Goal: Information Seeking & Learning: Learn about a topic

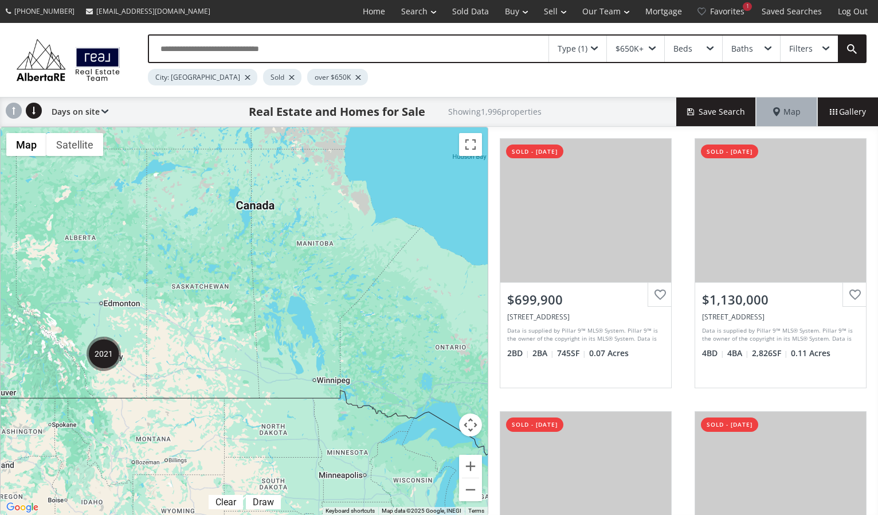
click at [105, 357] on img "2021" at bounding box center [104, 354] width 34 height 34
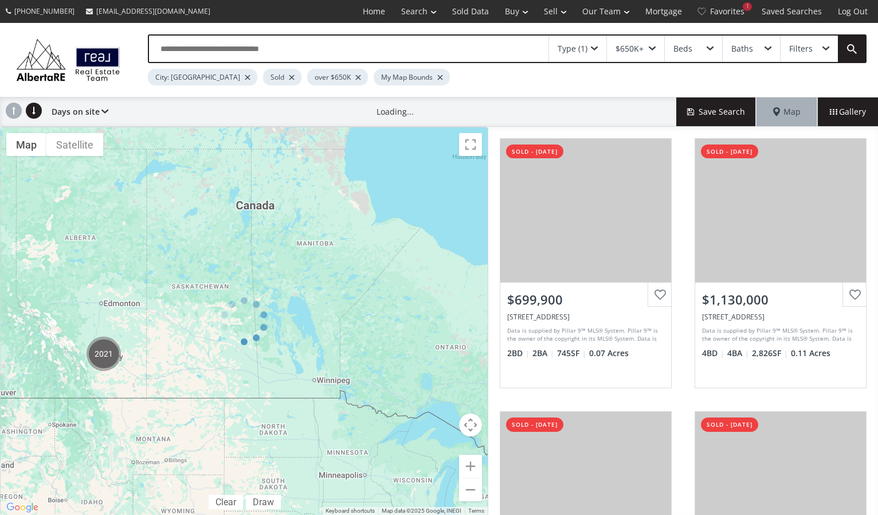
click at [105, 357] on div at bounding box center [244, 321] width 489 height 389
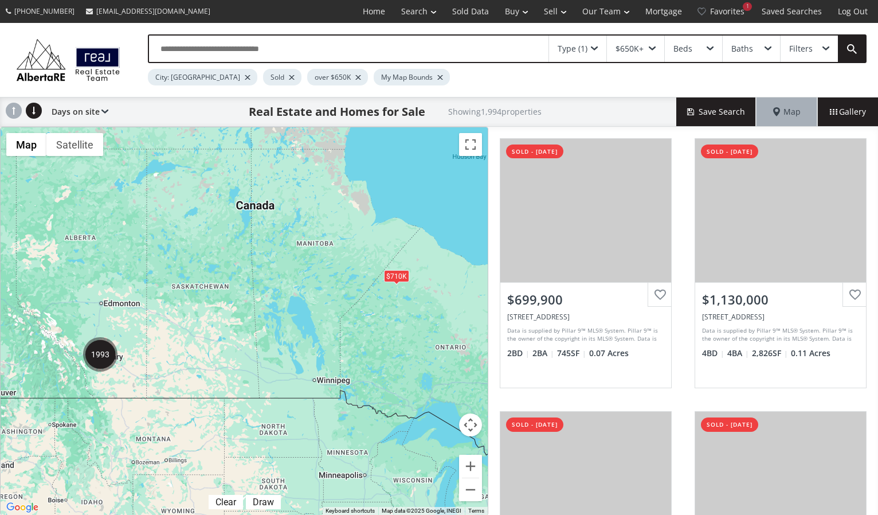
click at [101, 364] on img "1993" at bounding box center [100, 354] width 34 height 34
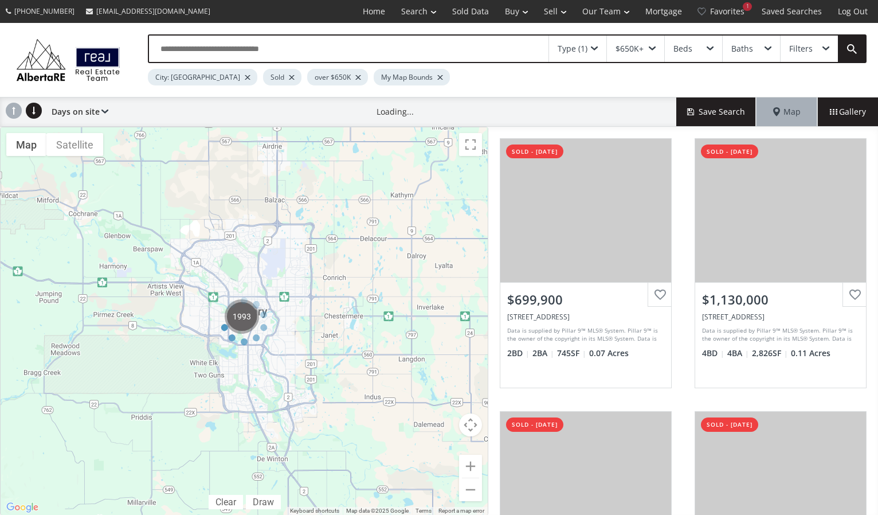
click at [101, 364] on div at bounding box center [244, 321] width 489 height 389
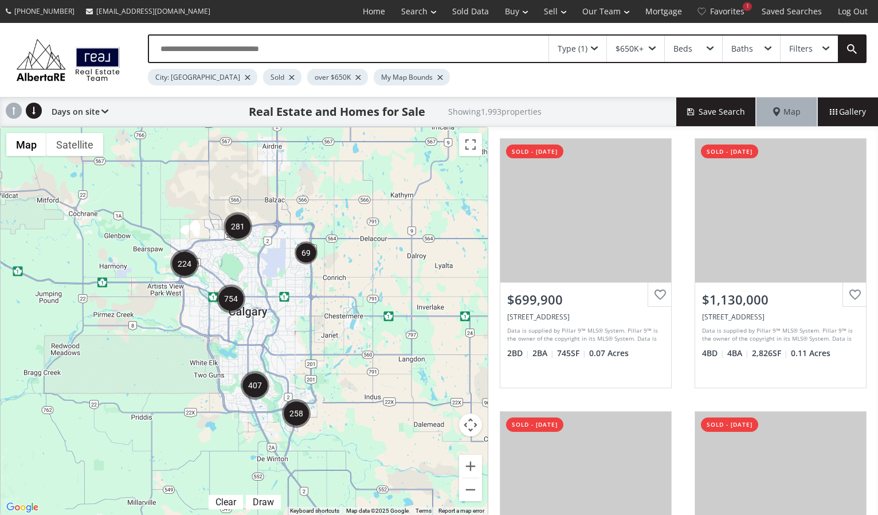
click at [252, 330] on div "To navigate, press the arrow keys." at bounding box center [244, 321] width 487 height 388
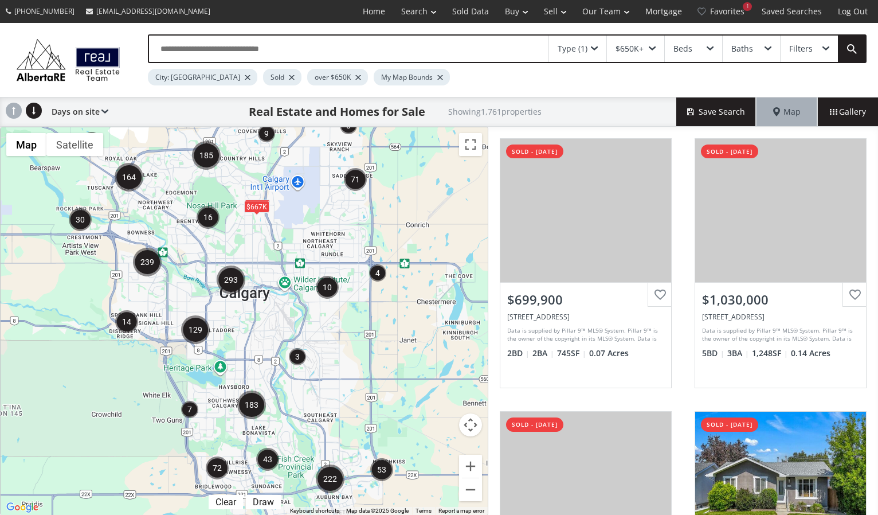
click at [253, 330] on div "To navigate, press the arrow keys. $717K $667K" at bounding box center [244, 321] width 487 height 388
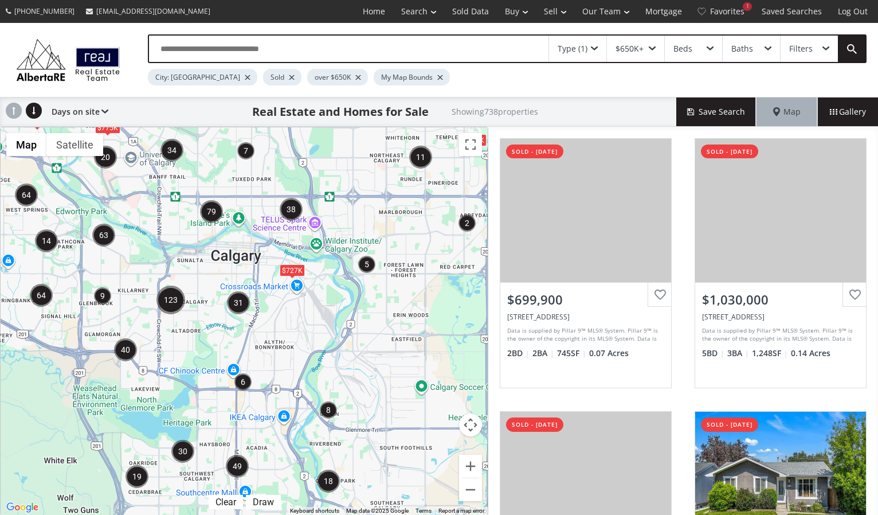
click at [213, 347] on div "To navigate, press the arrow keys. $1.33M $727K $775K $655K" at bounding box center [244, 321] width 487 height 388
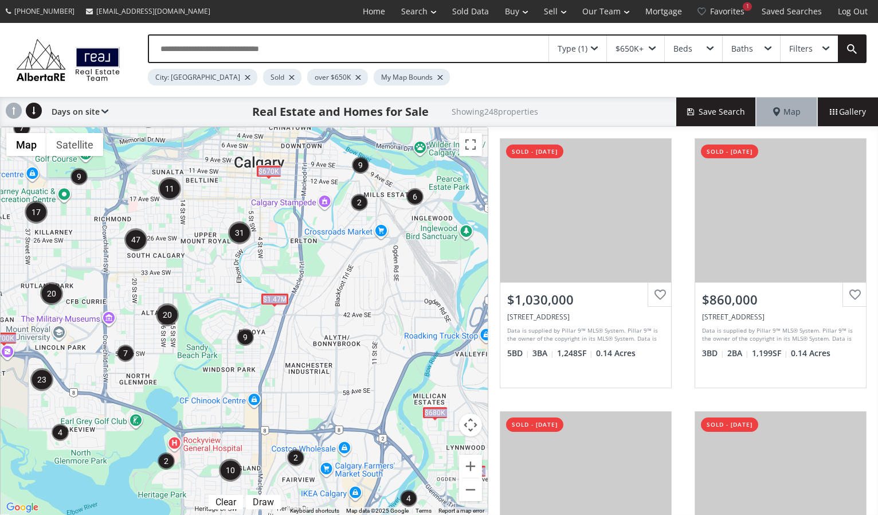
drag, startPoint x: 199, startPoint y: 372, endPoint x: 290, endPoint y: 293, distance: 119.9
click at [287, 295] on div "← Move left → Move right ↑ Move up ↓ Move down + Zoom in - Zoom out Home Jump l…" at bounding box center [244, 321] width 489 height 389
click at [208, 366] on div "To navigate, press the arrow keys. $835K $680K $670K $700K $1.47M" at bounding box center [244, 321] width 487 height 388
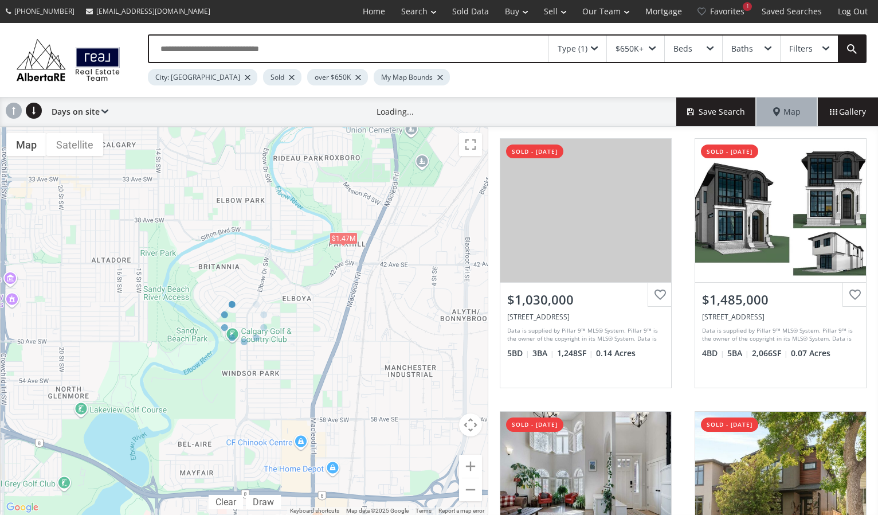
drag, startPoint x: 97, startPoint y: 395, endPoint x: 229, endPoint y: 283, distance: 172.9
click at [234, 283] on div at bounding box center [244, 321] width 489 height 389
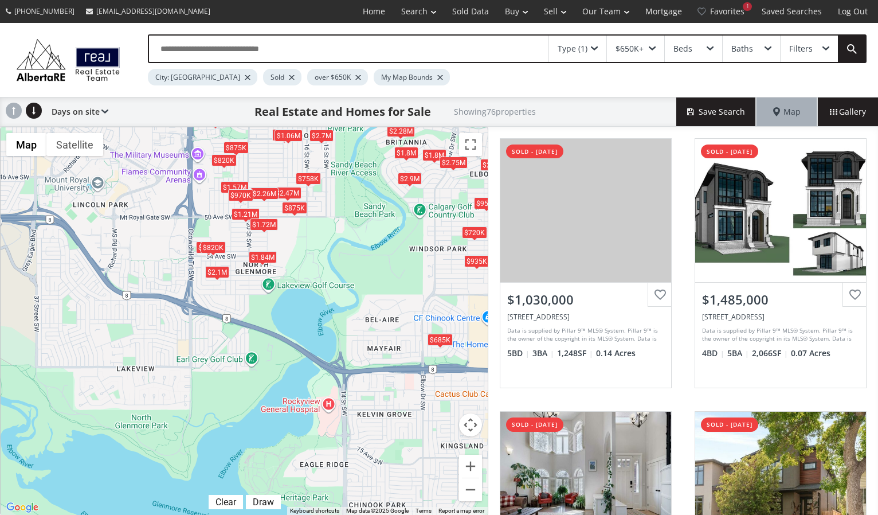
drag, startPoint x: 165, startPoint y: 339, endPoint x: 354, endPoint y: 214, distance: 226.8
click at [354, 214] on div "To navigate, press the arrow keys. $1.03M $1.49M $1.04M $1.57M $875K $655K $1.5…" at bounding box center [244, 321] width 487 height 388
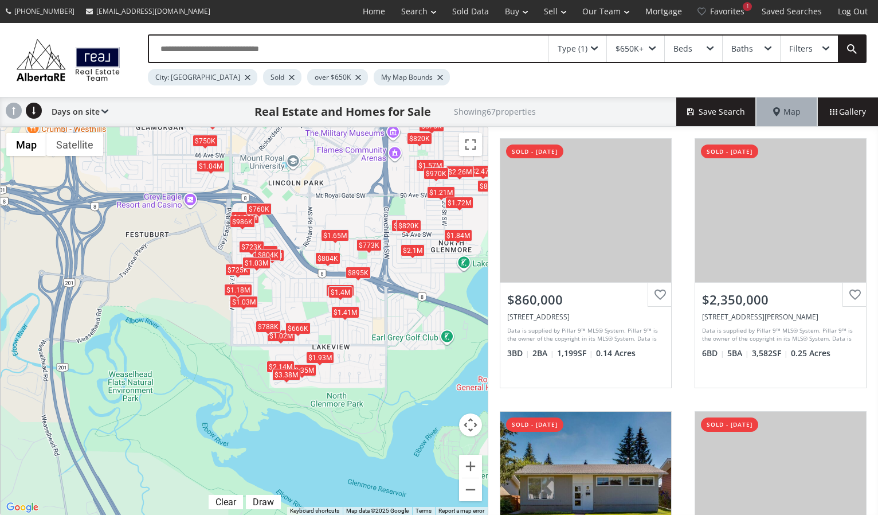
drag, startPoint x: 209, startPoint y: 351, endPoint x: 404, endPoint y: 327, distance: 197.1
click at [405, 328] on div "To navigate, press the arrow keys. $860K $2.35M $723K $755K+ $1.57M $773K $730K…" at bounding box center [244, 321] width 487 height 388
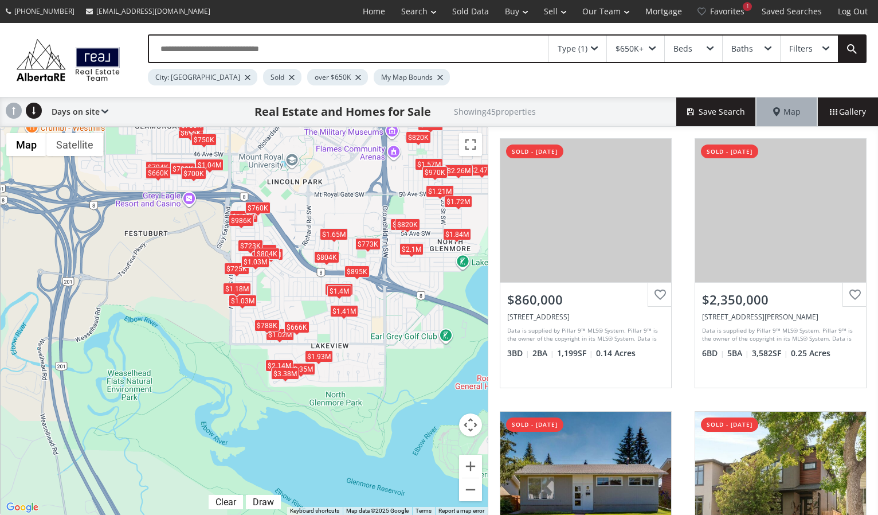
click at [281, 288] on div "To navigate, press the arrow keys. $860K $2.35M $723K $1.57M $773K $875K $1.94M…" at bounding box center [244, 321] width 487 height 388
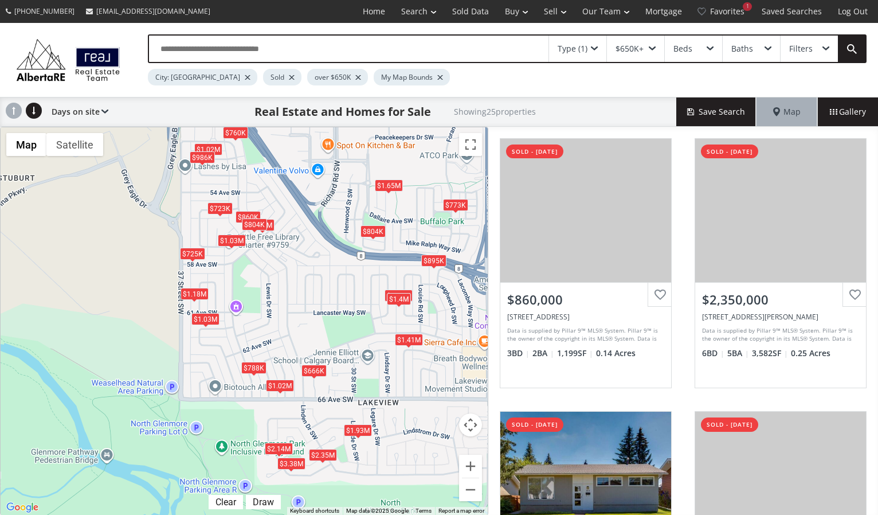
click at [194, 253] on div "$725K" at bounding box center [192, 254] width 25 height 12
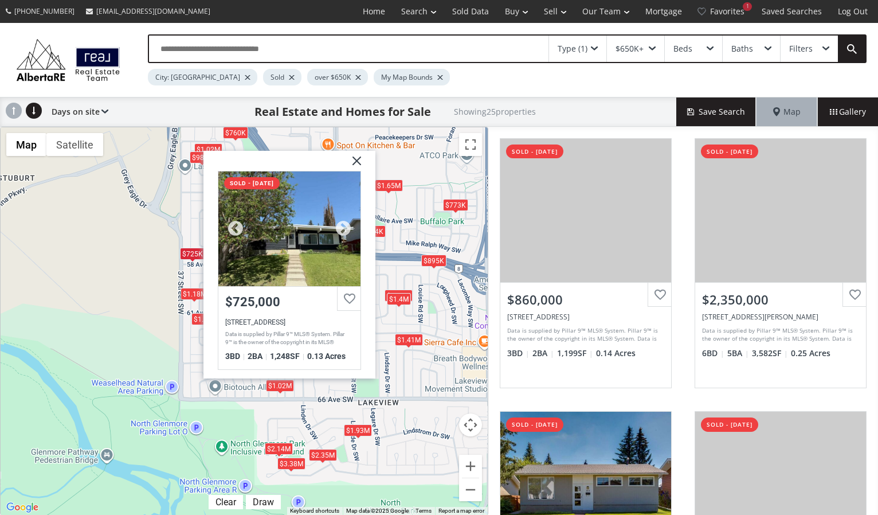
click at [275, 244] on div at bounding box center [289, 228] width 142 height 115
click at [334, 396] on div "To navigate, press the arrow keys. $860K $2.35M $723K $773K $1.94M $2.14M $1.02…" at bounding box center [244, 321] width 487 height 388
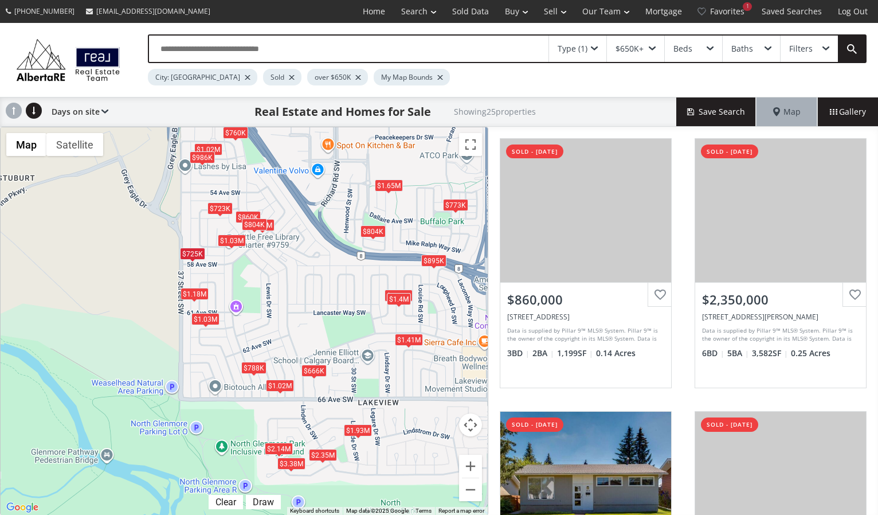
click at [282, 385] on div "$1.02M" at bounding box center [280, 386] width 28 height 12
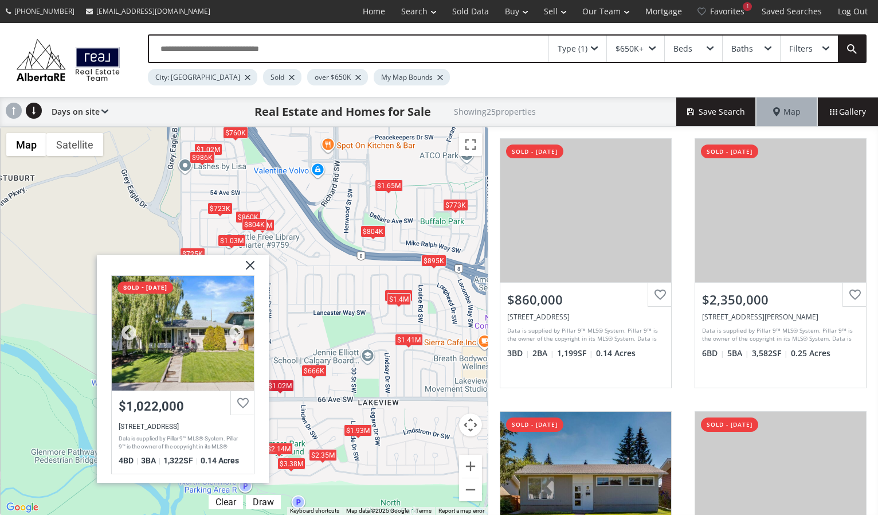
click at [212, 347] on div at bounding box center [183, 333] width 142 height 115
click at [283, 264] on div "To navigate, press the arrow keys. $860K $2.35M $723K $773K $1.94M $2.14M $1.02…" at bounding box center [244, 321] width 487 height 388
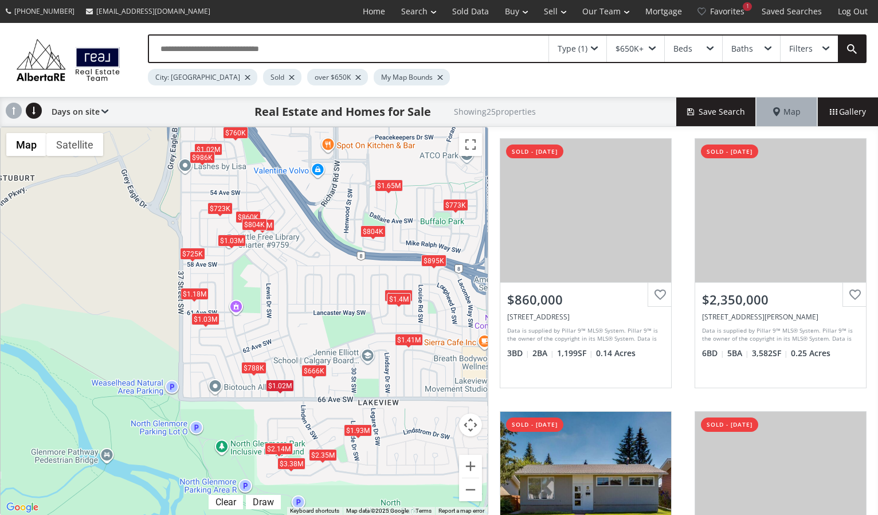
click at [205, 292] on div "$1.18M" at bounding box center [195, 294] width 28 height 12
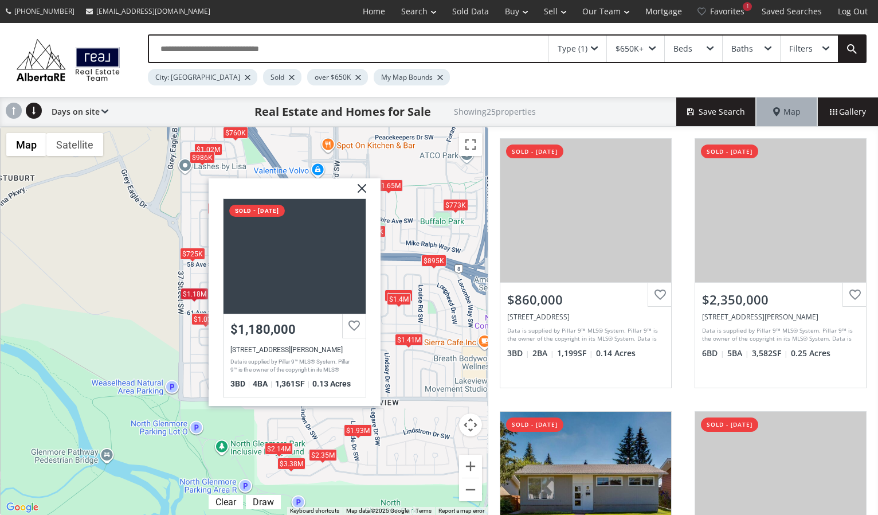
click at [201, 313] on div "$1.03M" at bounding box center [206, 318] width 28 height 12
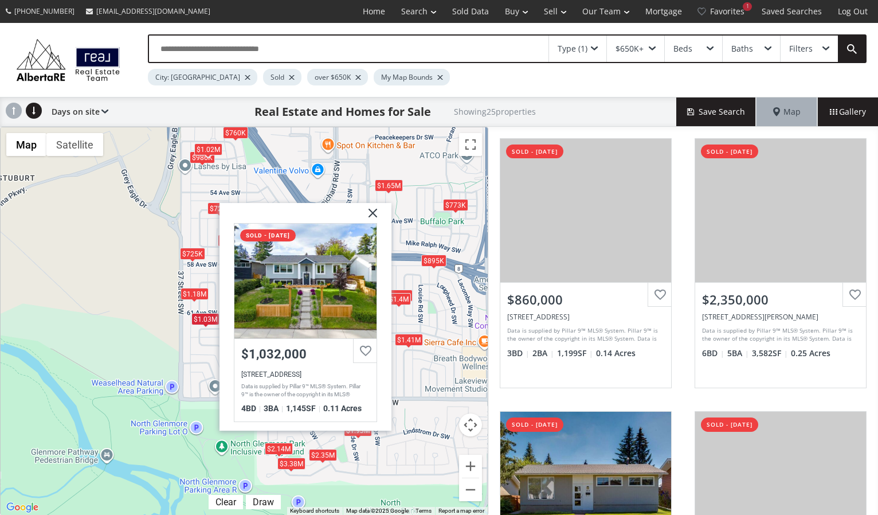
click at [218, 148] on div "$1.02M" at bounding box center [208, 149] width 28 height 12
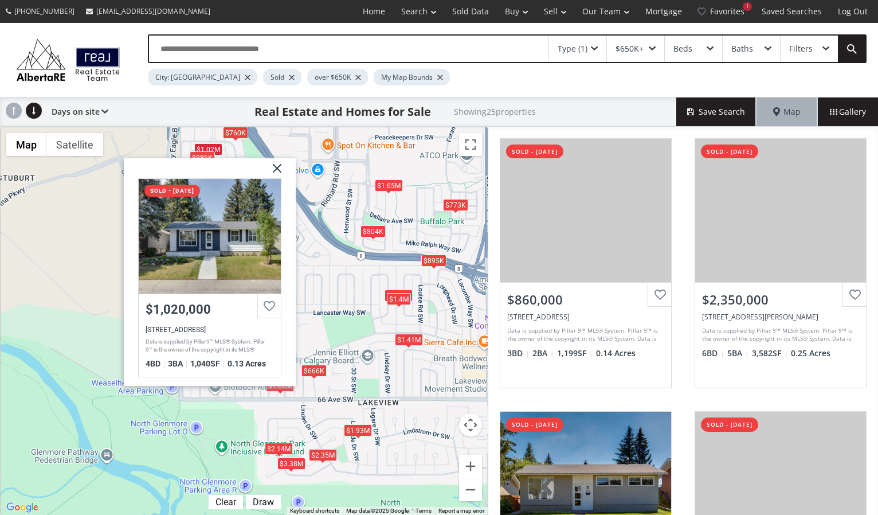
click at [228, 132] on div "$760K" at bounding box center [235, 133] width 25 height 12
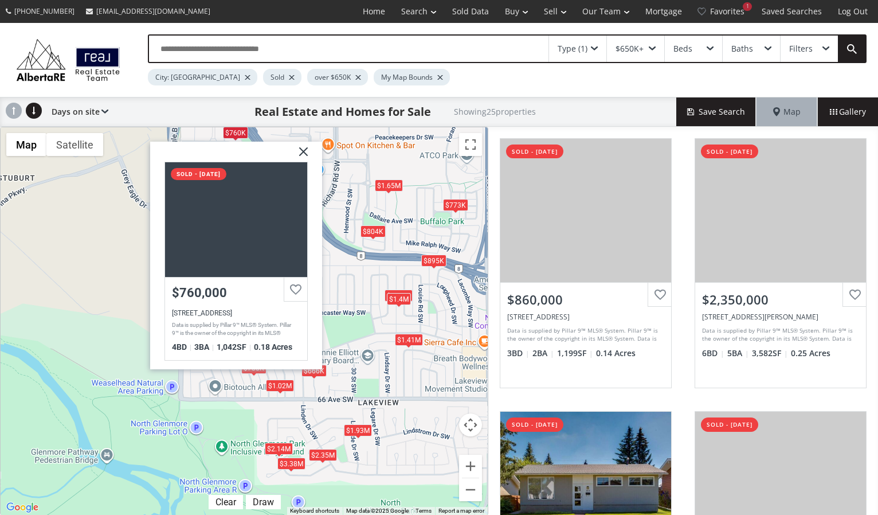
click at [349, 278] on div "To navigate, press the arrow keys. $860K $2.35M $723K $773K $1.94M $2.14M $1.02…" at bounding box center [244, 321] width 487 height 388
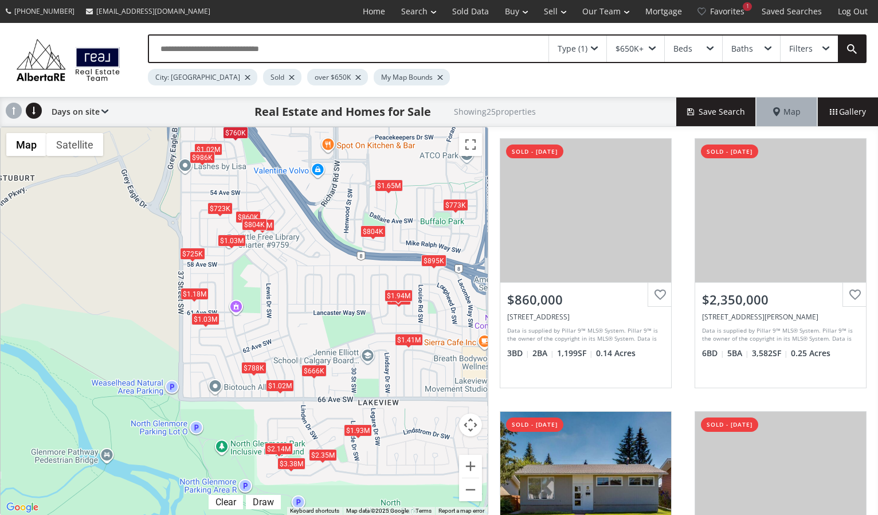
click at [399, 292] on div "$1.94M" at bounding box center [399, 296] width 28 height 12
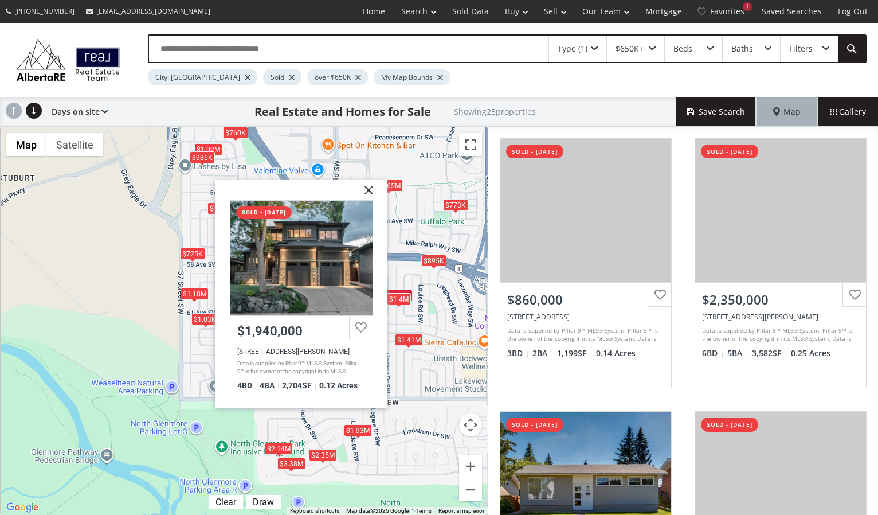
click at [399, 304] on div "$1.4M" at bounding box center [399, 298] width 24 height 12
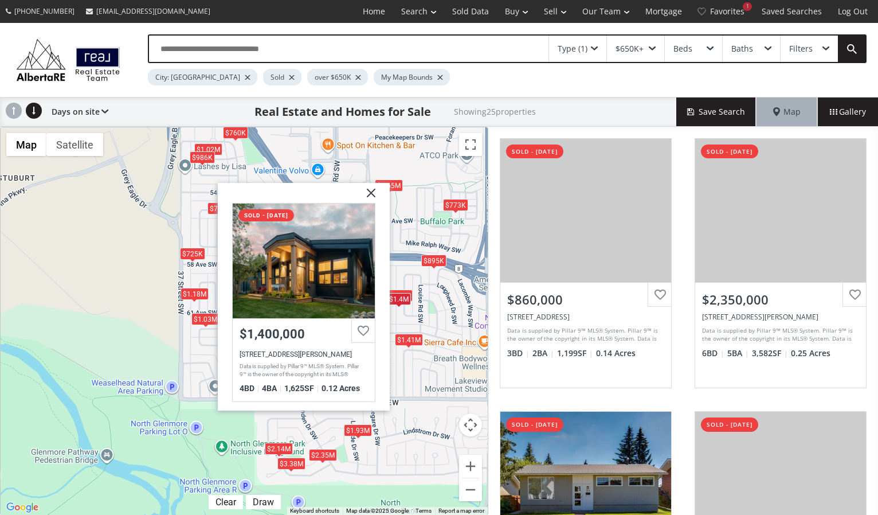
click at [399, 319] on div "To navigate, press the arrow keys. $860K $2.35M $723K $773K $1.94M $2.14M $1.02…" at bounding box center [244, 321] width 487 height 388
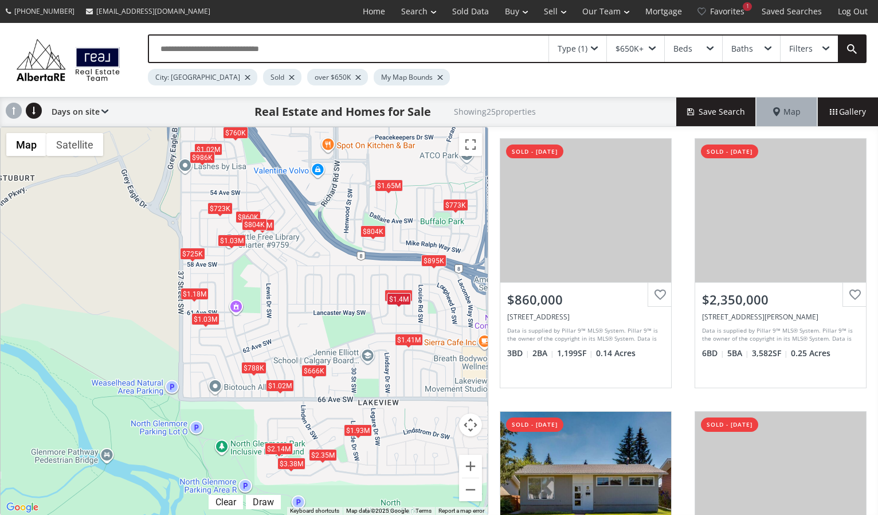
click at [310, 368] on div "$666K" at bounding box center [314, 371] width 25 height 12
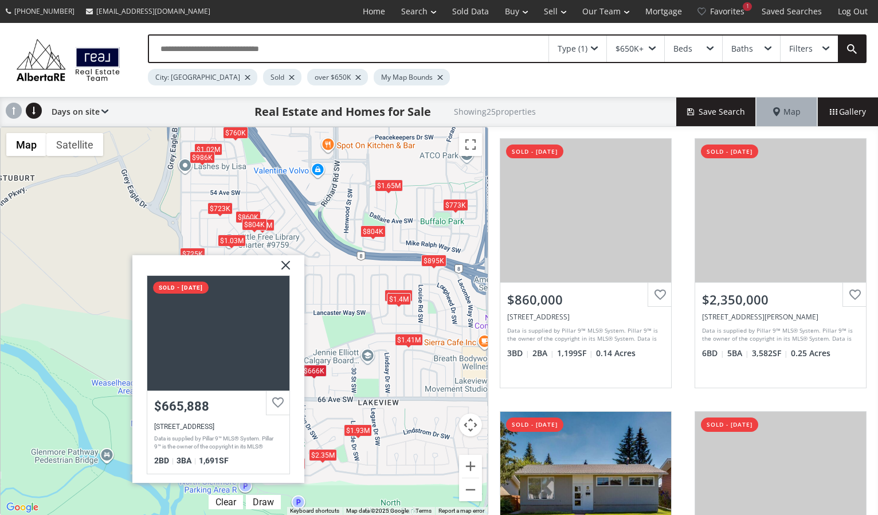
click at [316, 258] on div "To navigate, press the arrow keys. $860K $2.35M $723K $773K $1.94M $2.14M $1.02…" at bounding box center [244, 321] width 487 height 388
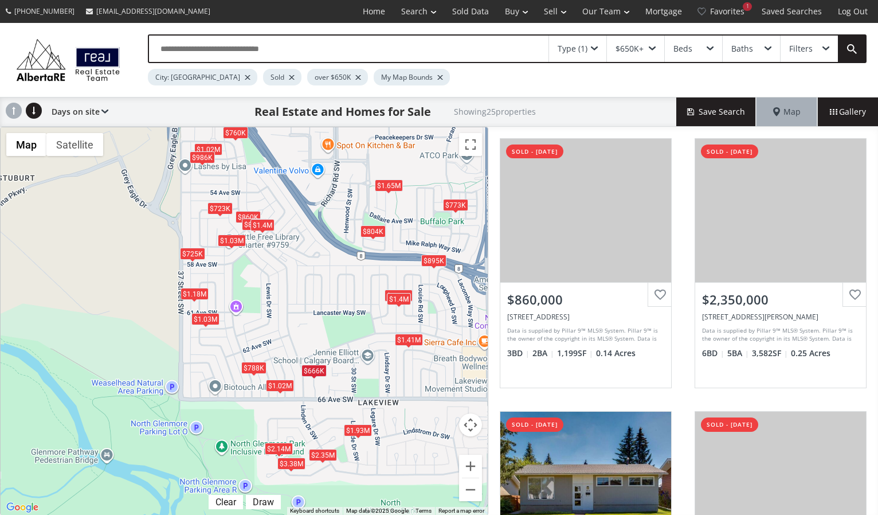
click at [271, 220] on div "$1.4M" at bounding box center [263, 225] width 24 height 12
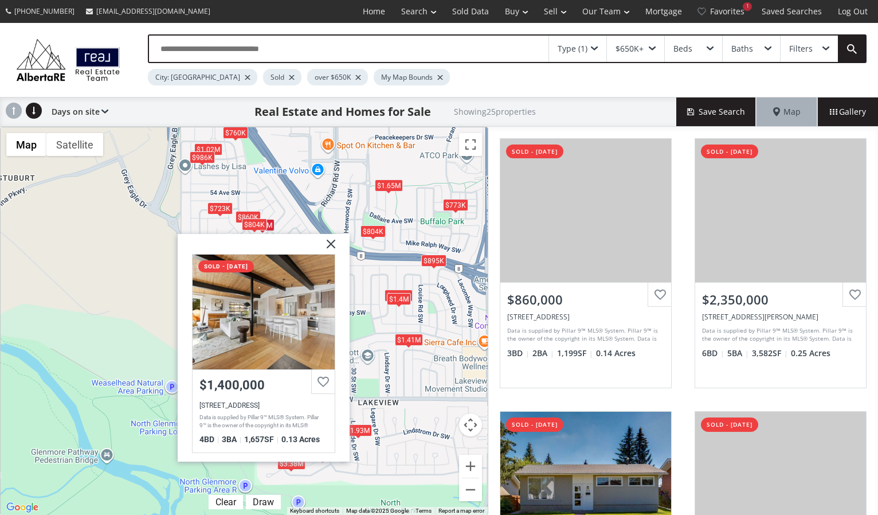
click at [263, 197] on div "To navigate, press the arrow keys. $860K $2.35M $723K $773K $1.94M $2.14M $1.02…" at bounding box center [244, 321] width 487 height 388
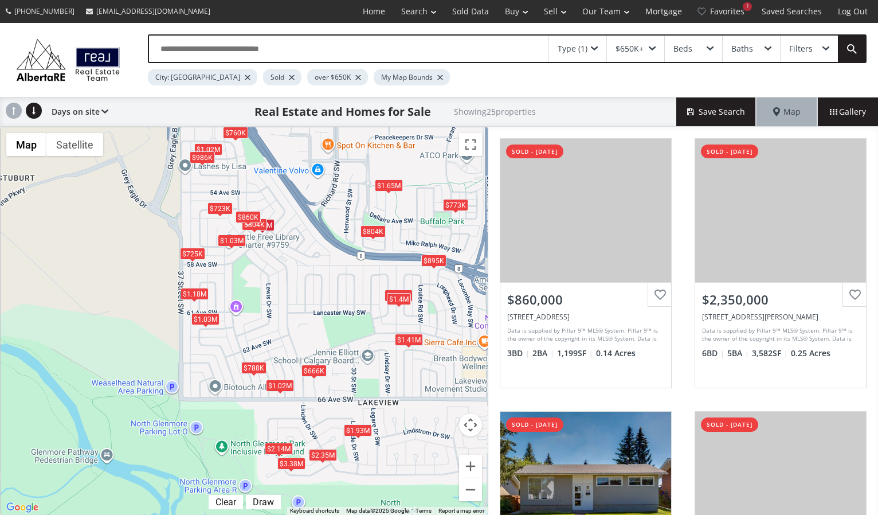
click at [242, 222] on div "$860K" at bounding box center [248, 217] width 25 height 12
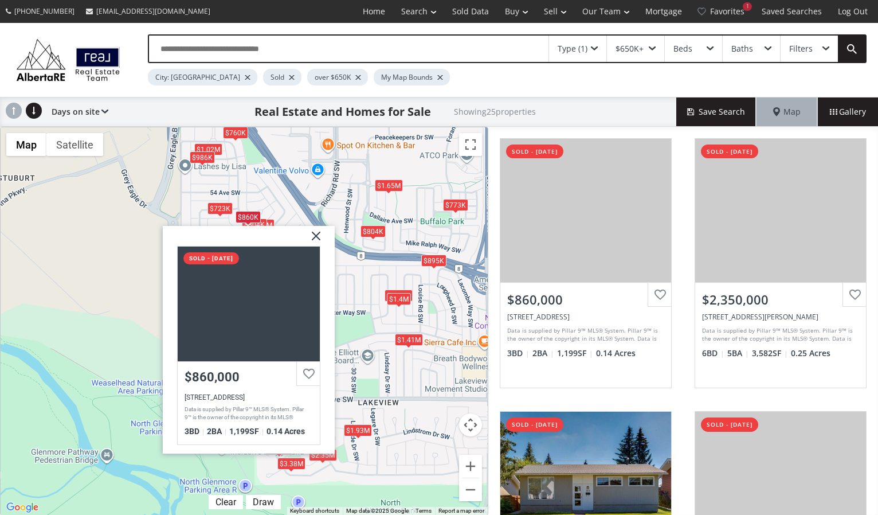
click at [244, 213] on div "$860K" at bounding box center [248, 217] width 25 height 12
click at [247, 214] on div "$860K" at bounding box center [248, 217] width 25 height 12
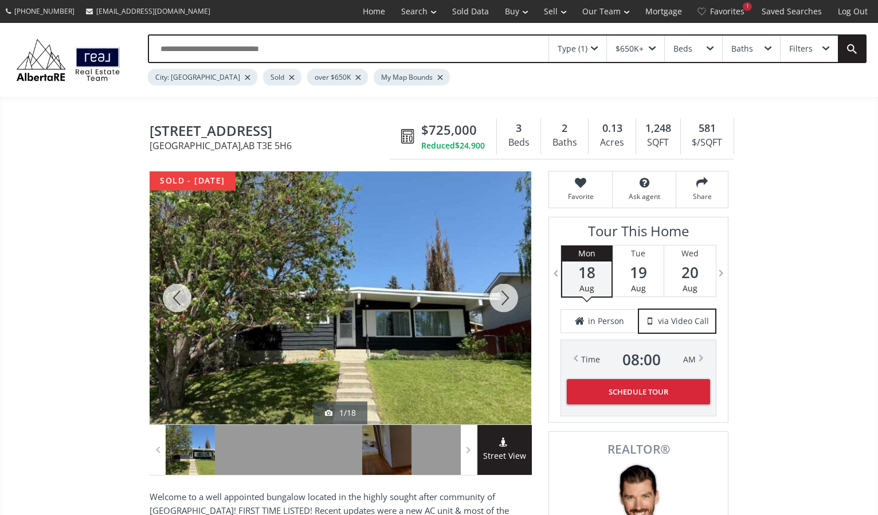
click at [298, 261] on div at bounding box center [341, 297] width 382 height 253
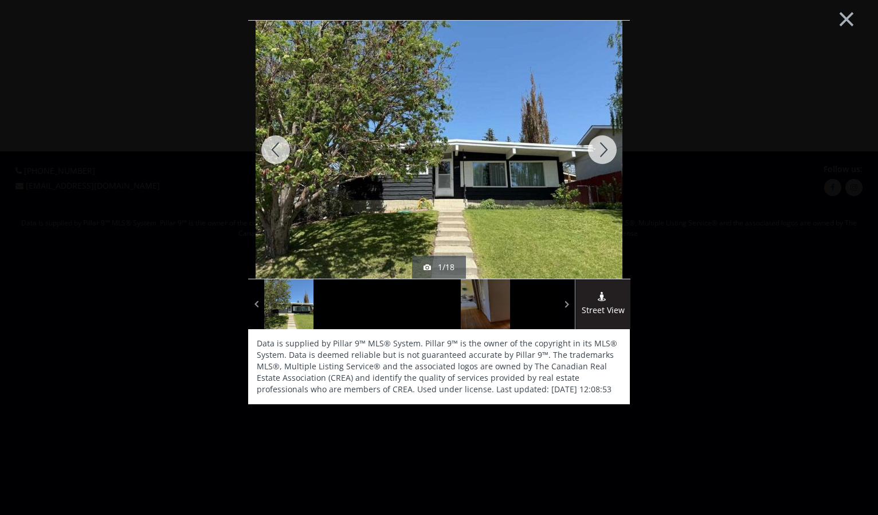
click at [607, 151] on div at bounding box center [602, 150] width 55 height 258
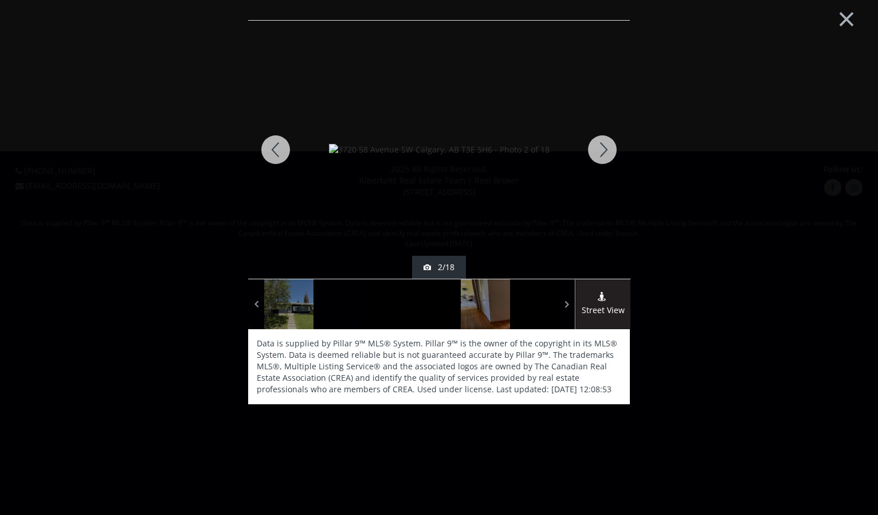
click at [607, 151] on div at bounding box center [602, 150] width 55 height 258
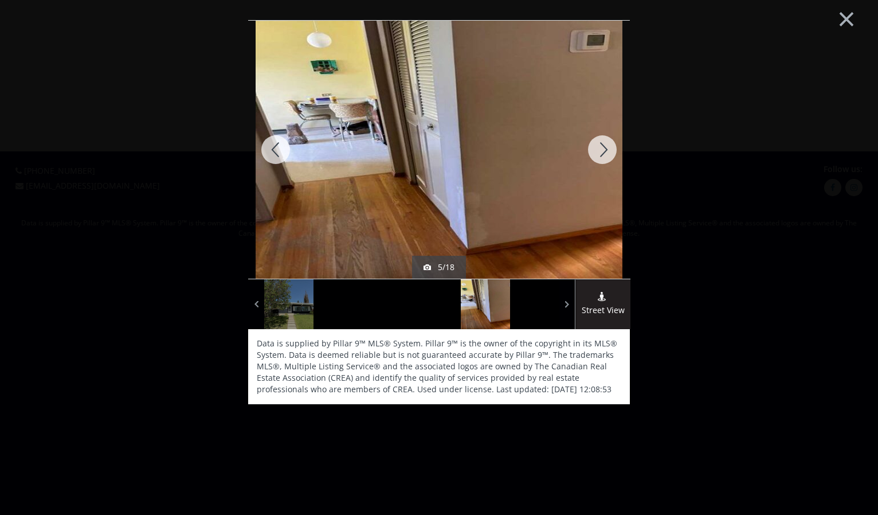
click at [607, 151] on div at bounding box center [602, 150] width 55 height 258
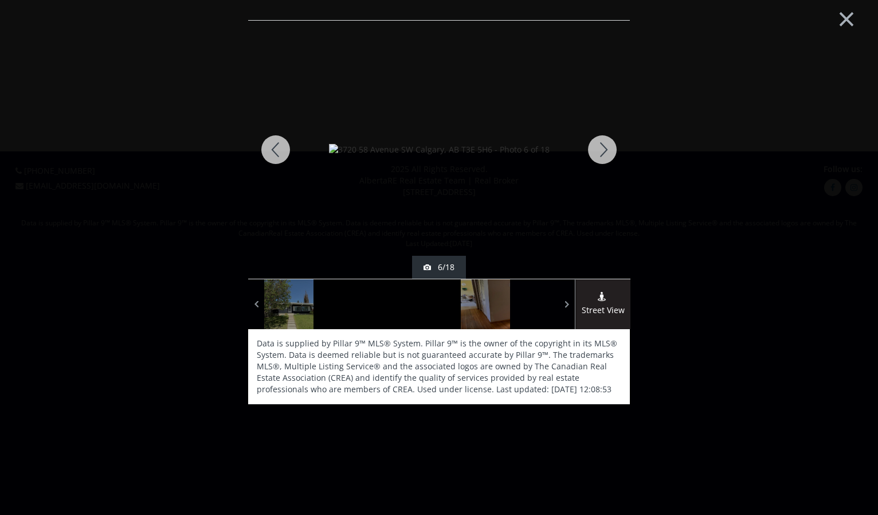
click at [607, 151] on div at bounding box center [602, 150] width 55 height 258
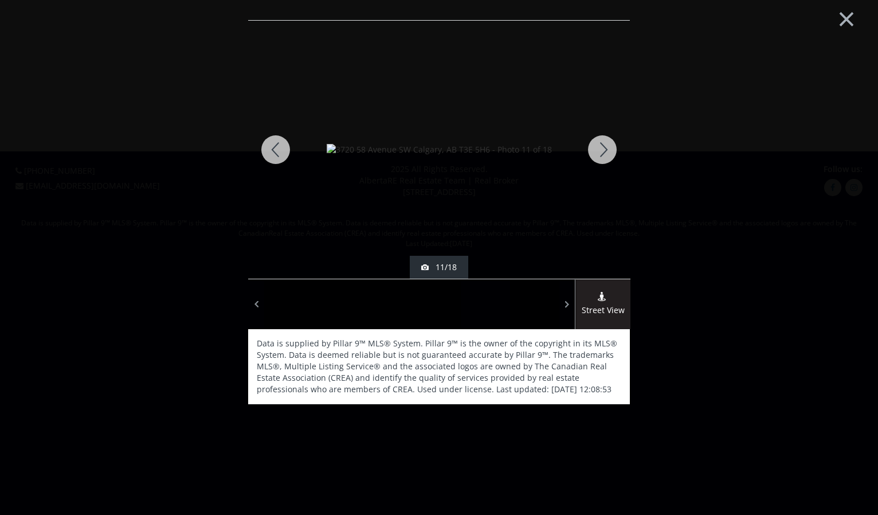
click at [607, 151] on div at bounding box center [602, 150] width 55 height 258
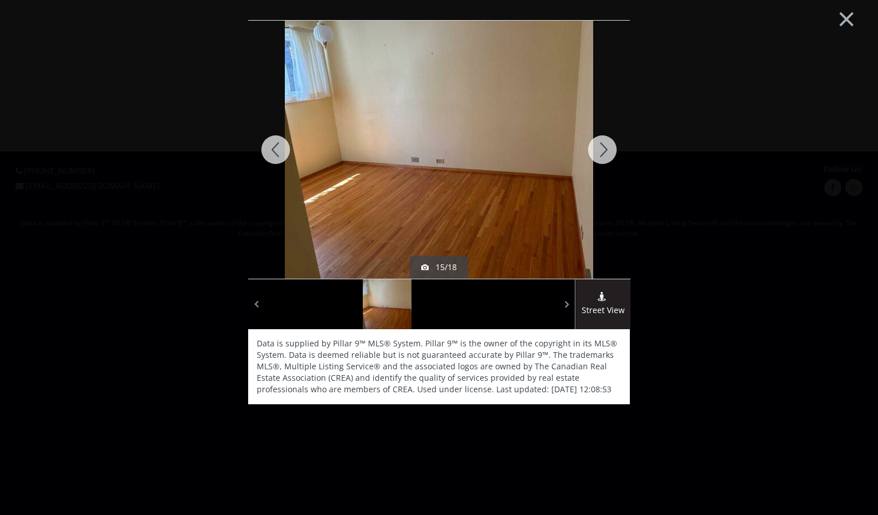
click at [607, 151] on div at bounding box center [602, 150] width 55 height 258
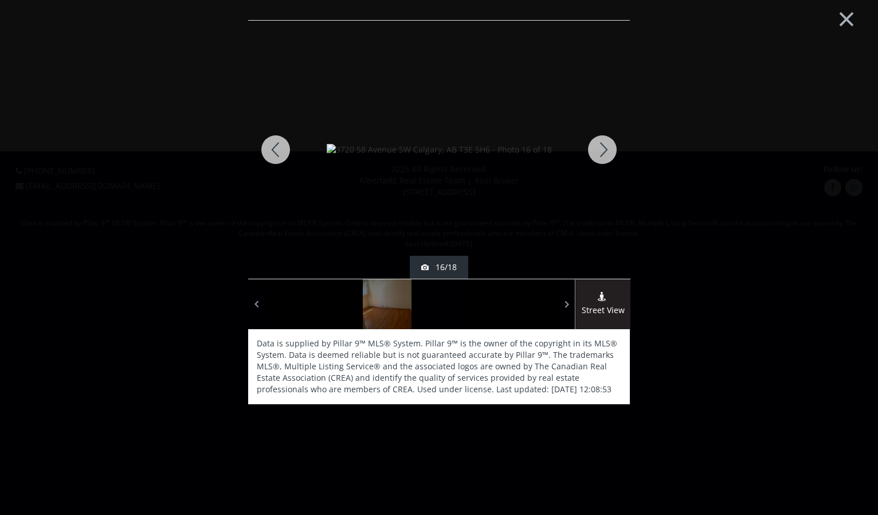
click at [607, 151] on div at bounding box center [602, 150] width 55 height 258
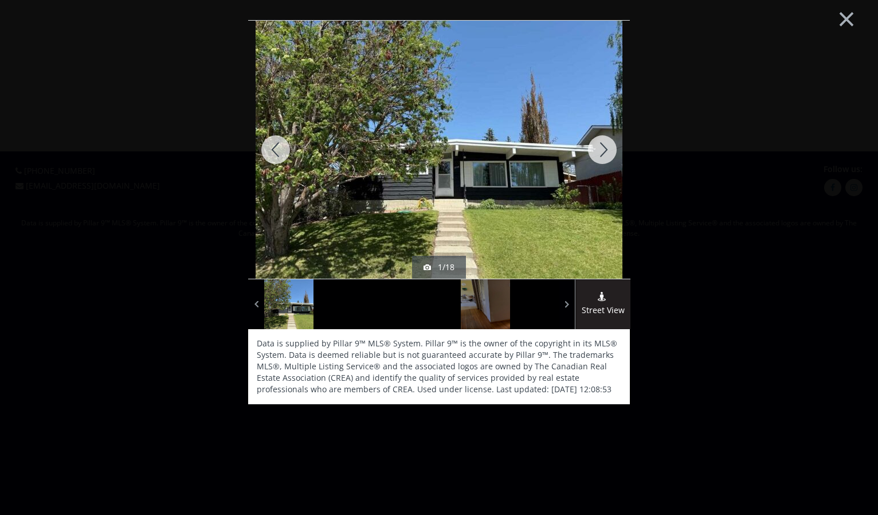
click at [607, 151] on div at bounding box center [602, 150] width 55 height 258
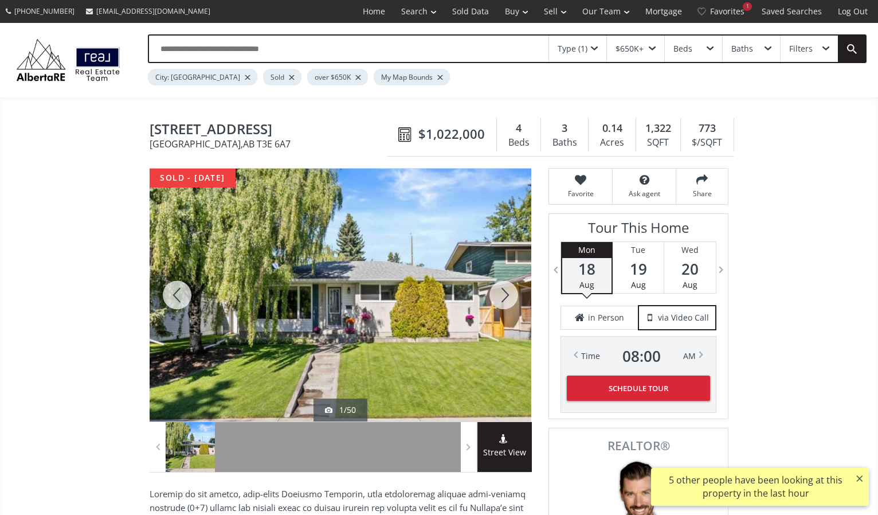
click at [330, 312] on div at bounding box center [341, 295] width 382 height 253
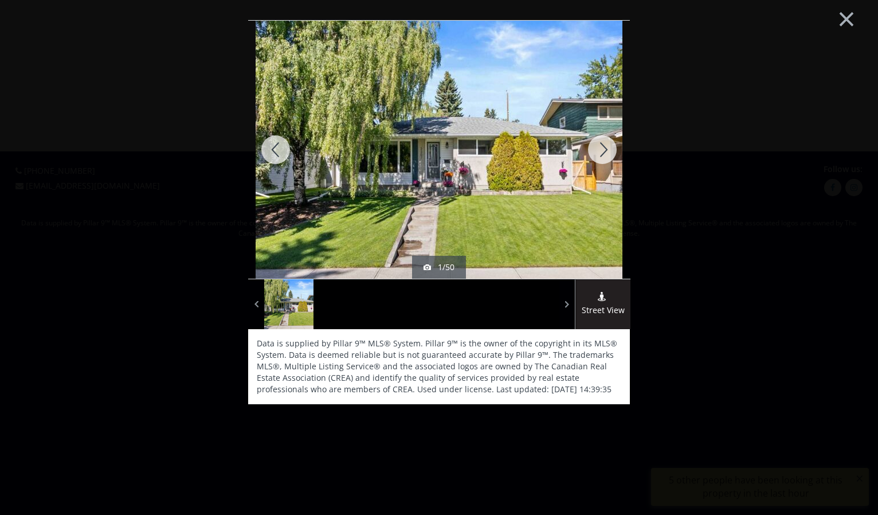
click at [597, 144] on div at bounding box center [602, 150] width 55 height 258
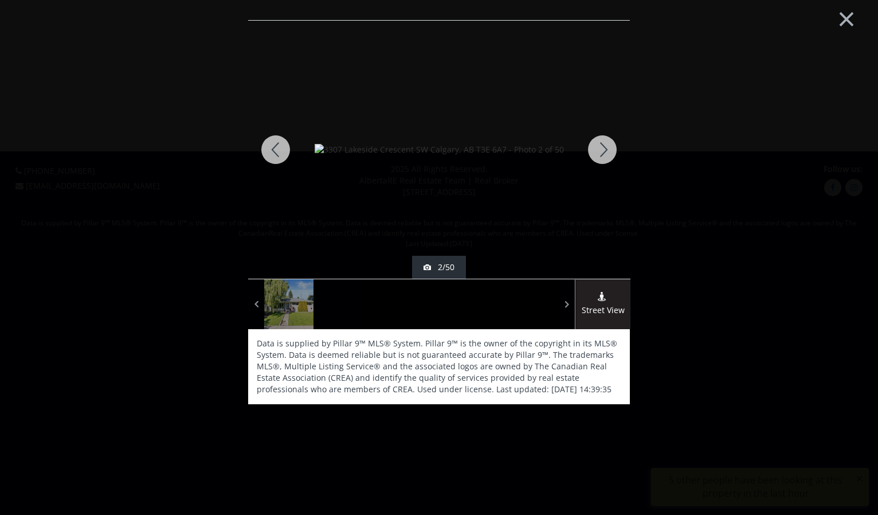
click at [597, 144] on div at bounding box center [602, 150] width 55 height 258
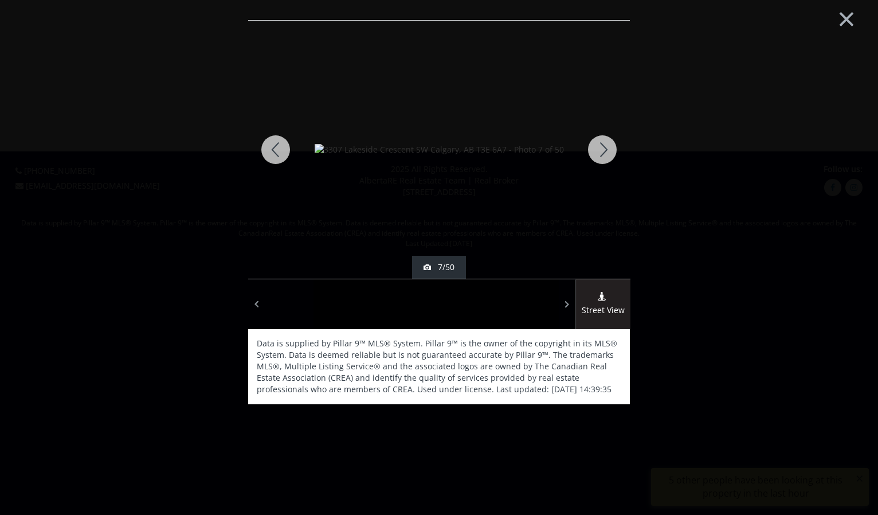
click at [597, 144] on div at bounding box center [602, 150] width 55 height 258
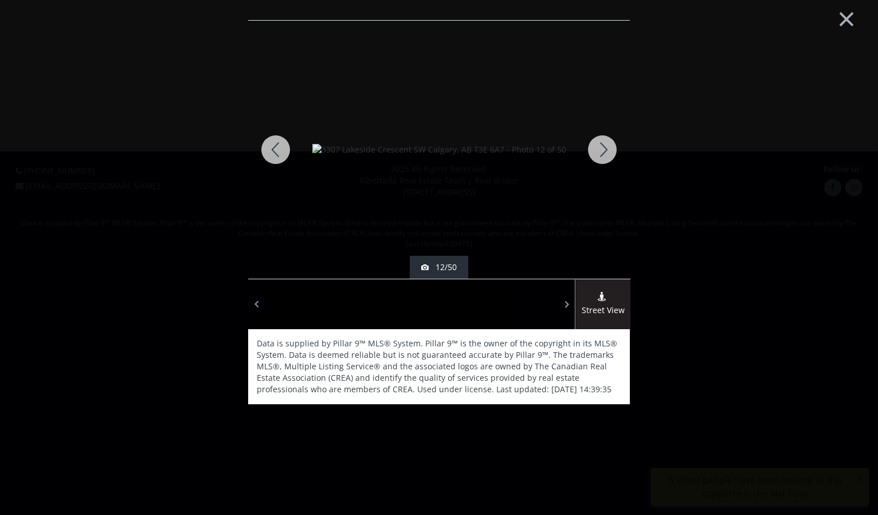
click at [597, 144] on div at bounding box center [602, 150] width 55 height 258
click at [599, 146] on div at bounding box center [602, 150] width 55 height 258
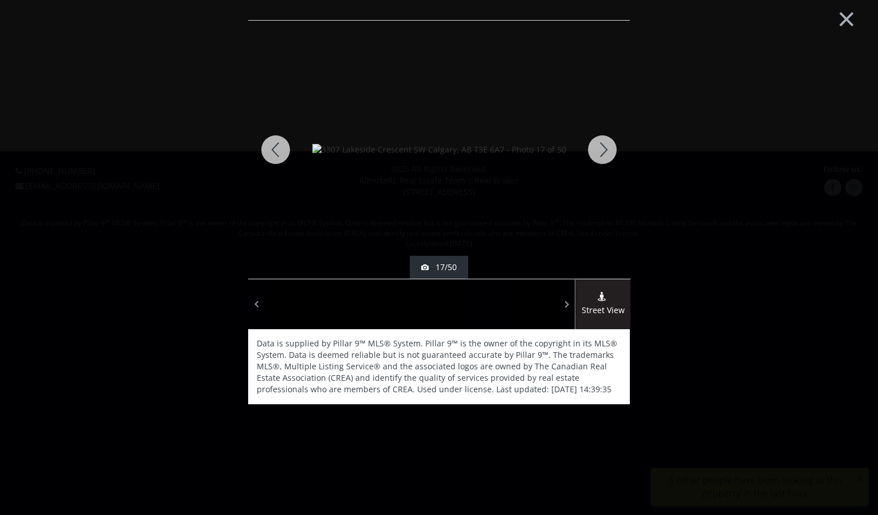
click at [599, 146] on div at bounding box center [602, 150] width 55 height 258
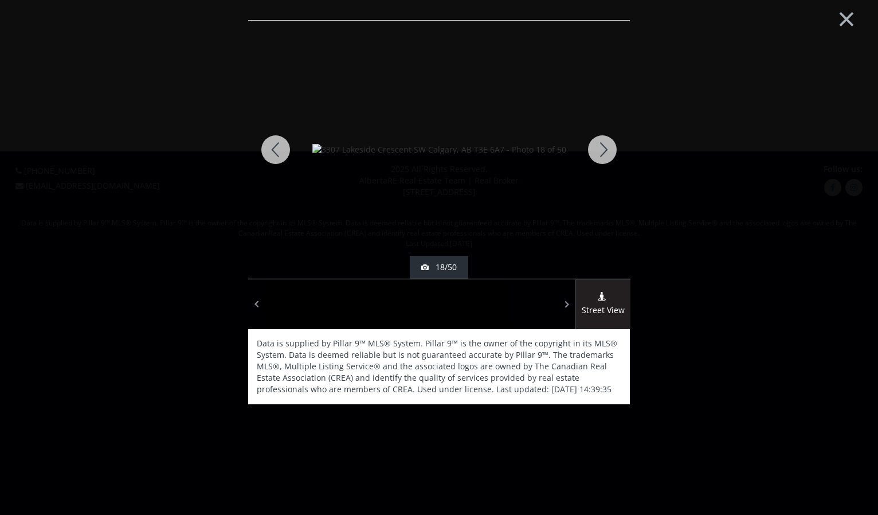
click at [599, 146] on div at bounding box center [602, 150] width 55 height 258
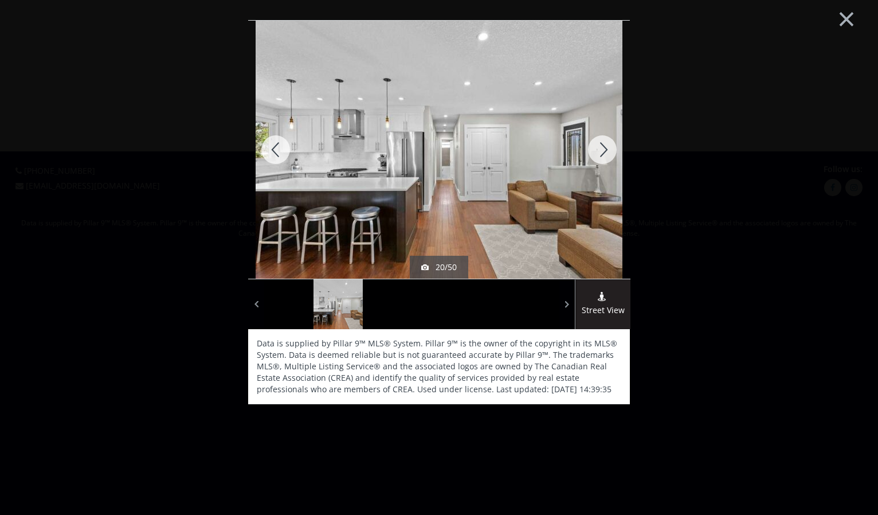
click at [599, 146] on div at bounding box center [602, 150] width 55 height 258
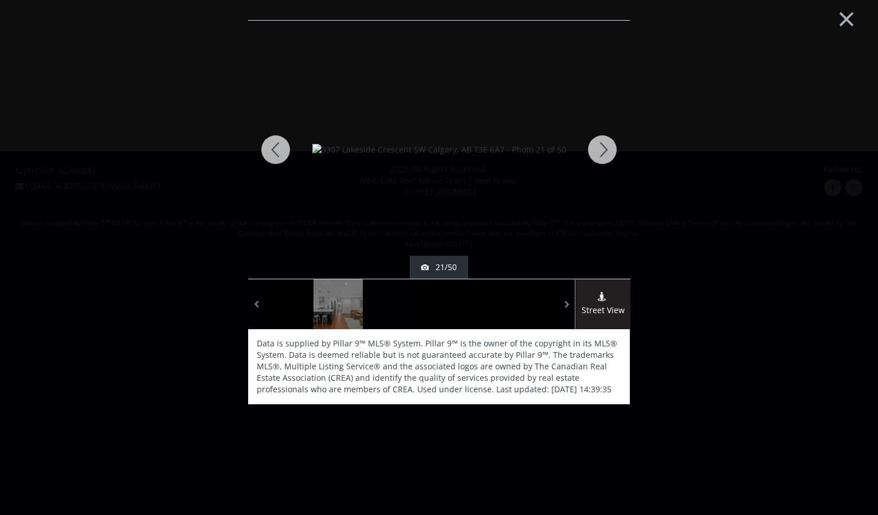
click at [599, 146] on div at bounding box center [602, 150] width 55 height 258
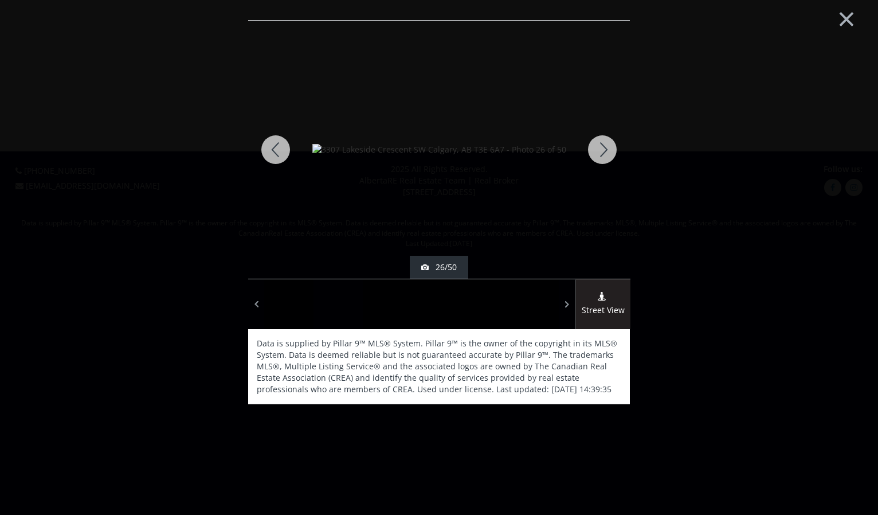
click at [599, 146] on div at bounding box center [602, 150] width 55 height 258
click at [844, 18] on button "×" at bounding box center [846, 17] width 63 height 47
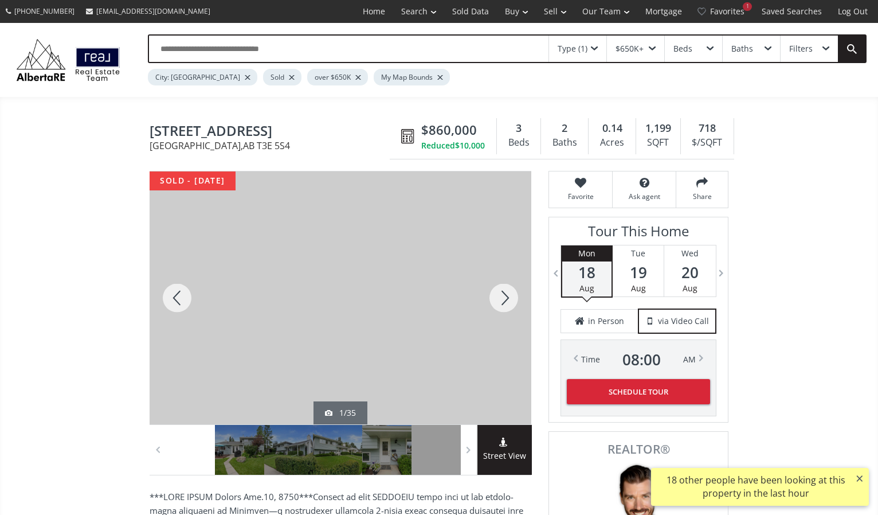
click at [823, 46] on div "Filters" at bounding box center [809, 49] width 57 height 26
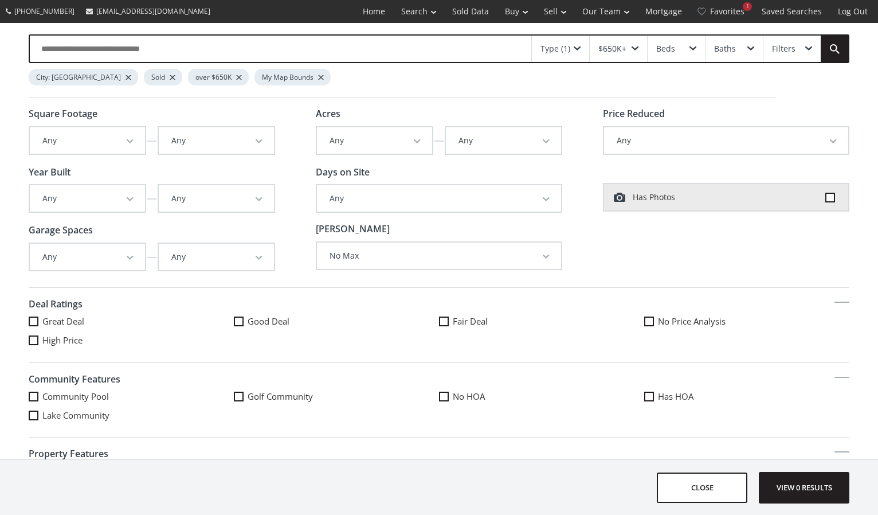
click at [580, 44] on div "Type (1)" at bounding box center [560, 49] width 57 height 26
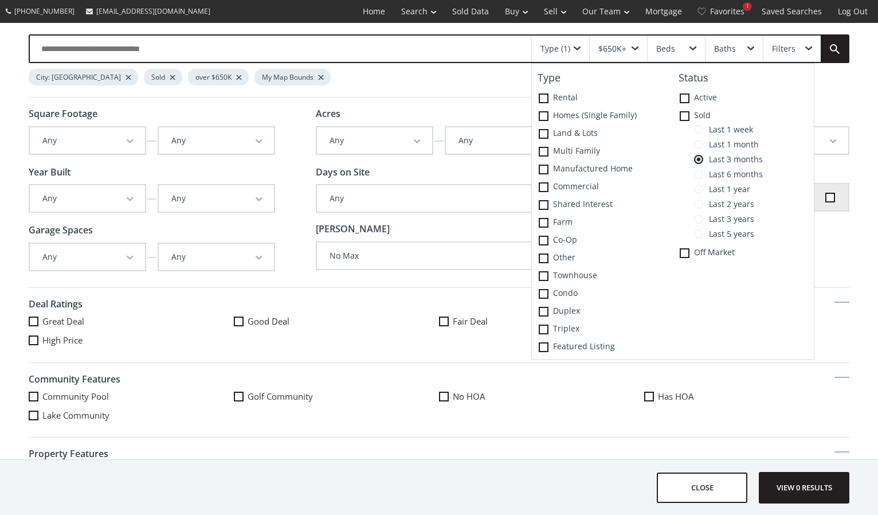
drag, startPoint x: 699, startPoint y: 230, endPoint x: 700, endPoint y: 216, distance: 13.8
click at [700, 214] on div "Last 1 week Last 1 month Last 3 months Last 6 months Last 1 year Last 2 years L…" at bounding box center [743, 184] width 141 height 119
click at [694, 200] on span at bounding box center [698, 204] width 9 height 9
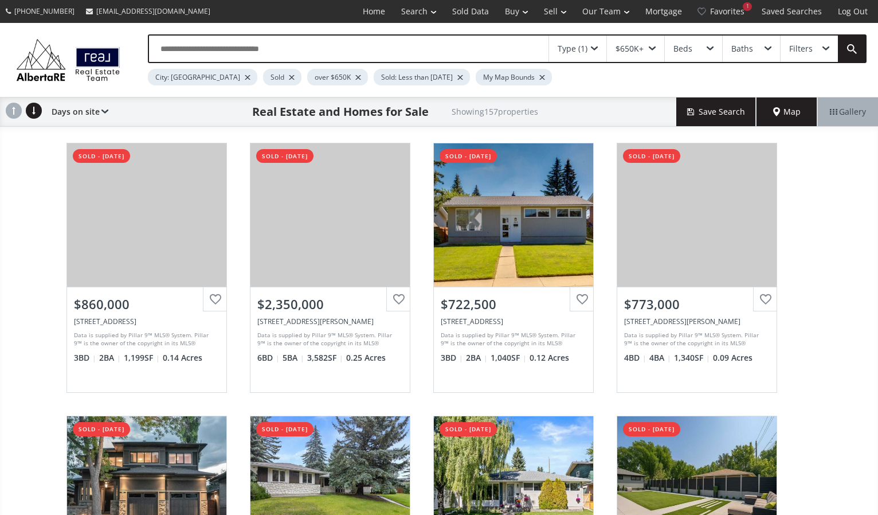
click at [783, 110] on span "Map" at bounding box center [787, 111] width 28 height 11
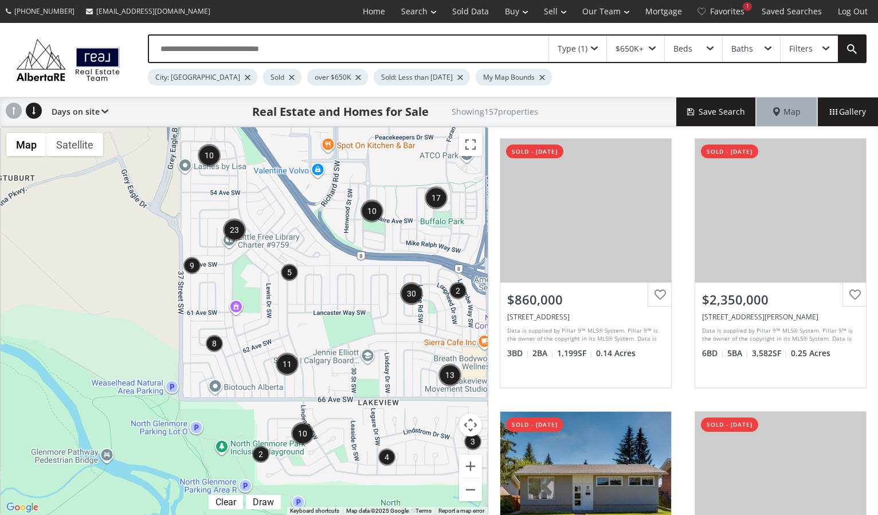
click at [216, 209] on div "To navigate, press the arrow keys." at bounding box center [244, 321] width 487 height 388
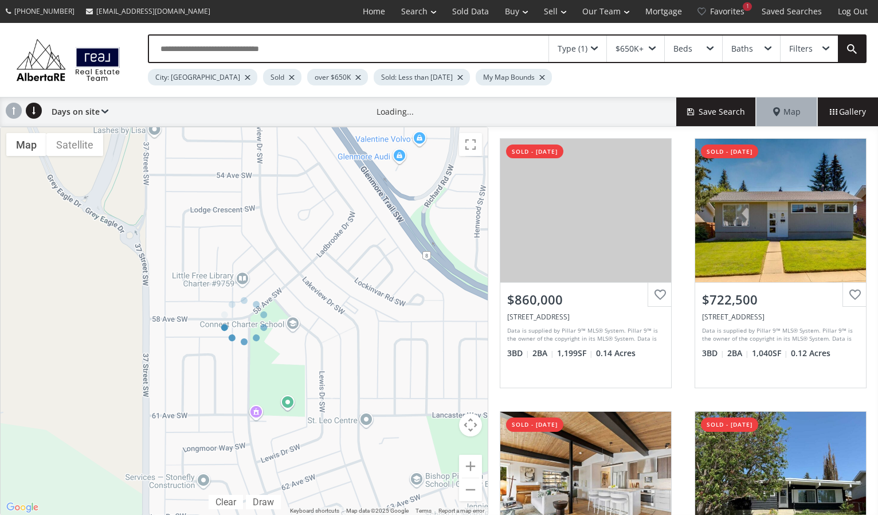
click at [216, 220] on div at bounding box center [244, 321] width 489 height 389
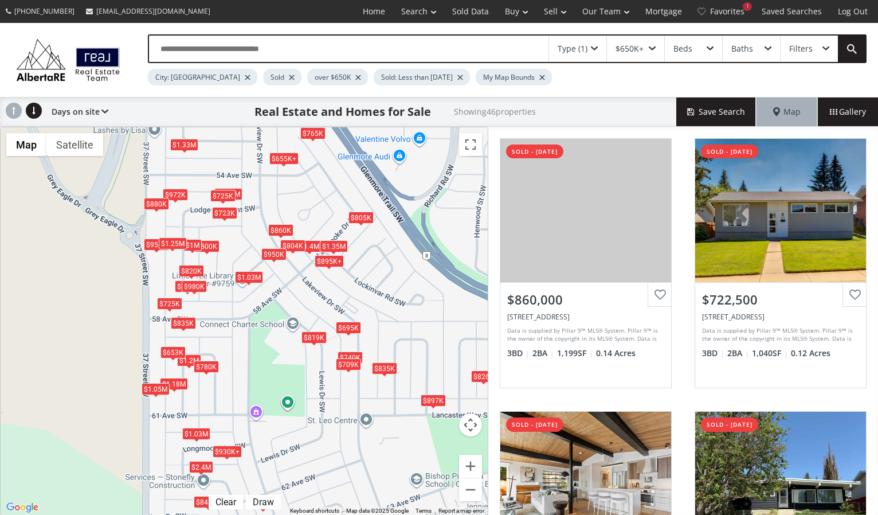
click at [227, 193] on div "← Move left → Move right ↑ Move up ↓ Move down + Zoom in - Zoom out Home Jump l…" at bounding box center [244, 321] width 489 height 389
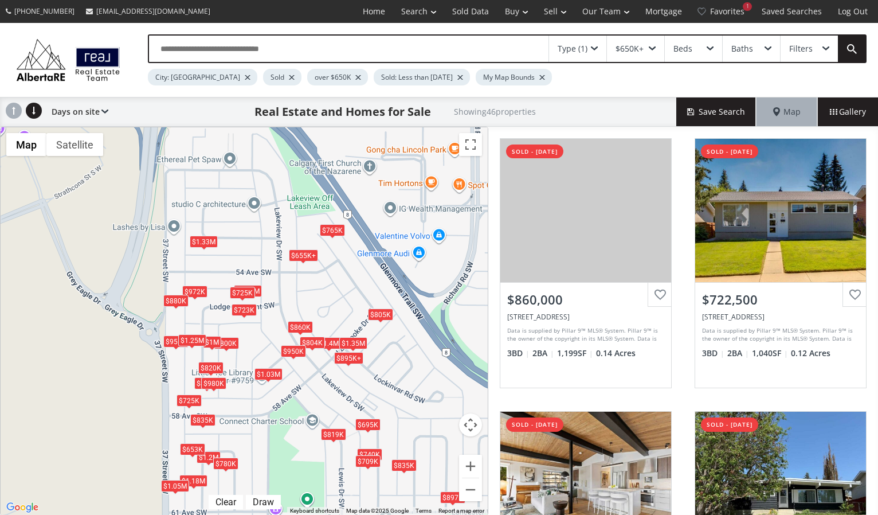
drag, startPoint x: 227, startPoint y: 193, endPoint x: 252, endPoint y: 307, distance: 117.4
click at [252, 298] on div "$725K" at bounding box center [242, 292] width 25 height 12
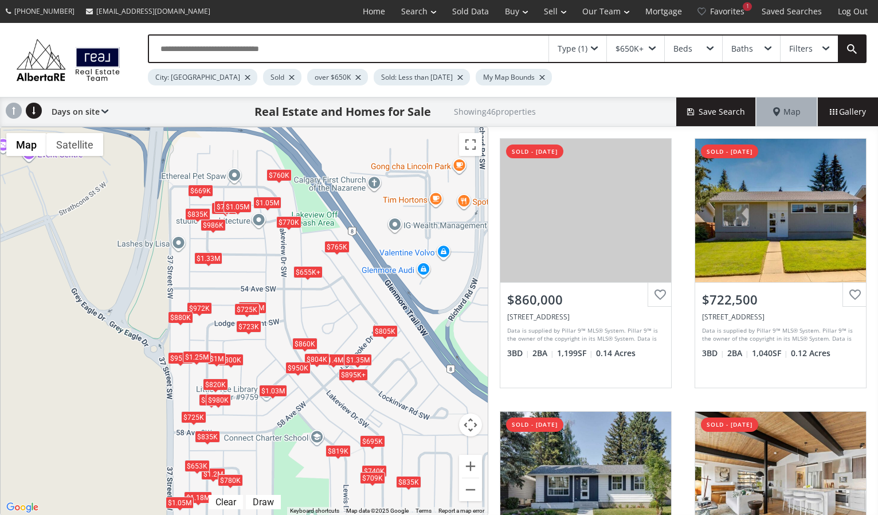
click at [235, 264] on div "To navigate, press the arrow keys. $860K $723K $1.02M $1.4M $725K $760K $986K $…" at bounding box center [244, 321] width 487 height 388
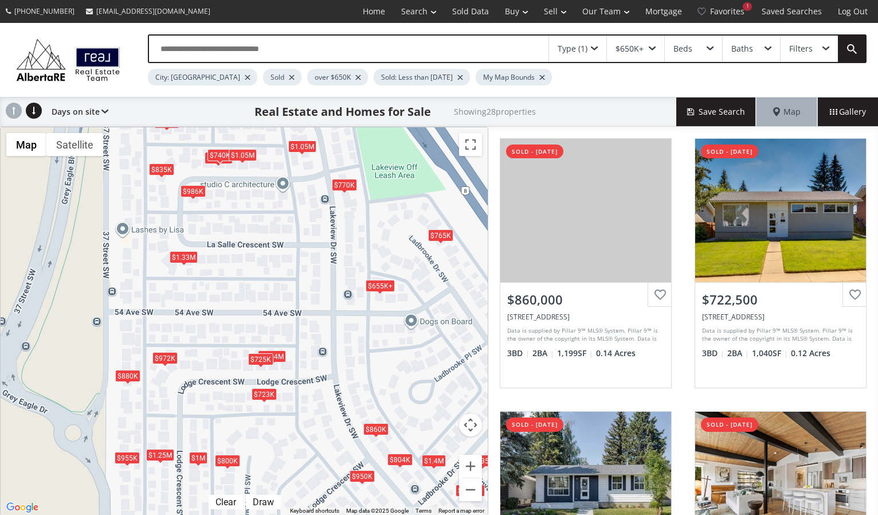
click at [163, 167] on div "$835K" at bounding box center [161, 169] width 25 height 12
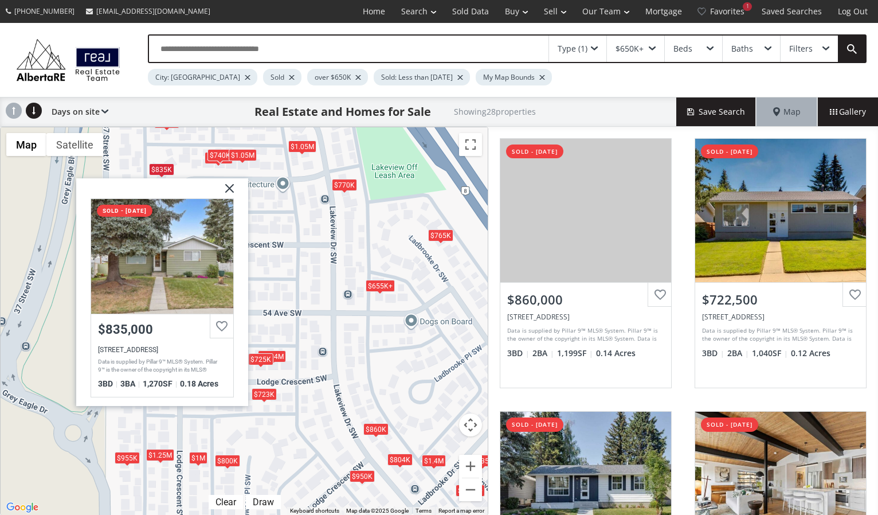
click at [258, 208] on div "To navigate, press the arrow keys. $860K $723K $1.02M $1.4M $986K $804K $955K $…" at bounding box center [244, 321] width 487 height 388
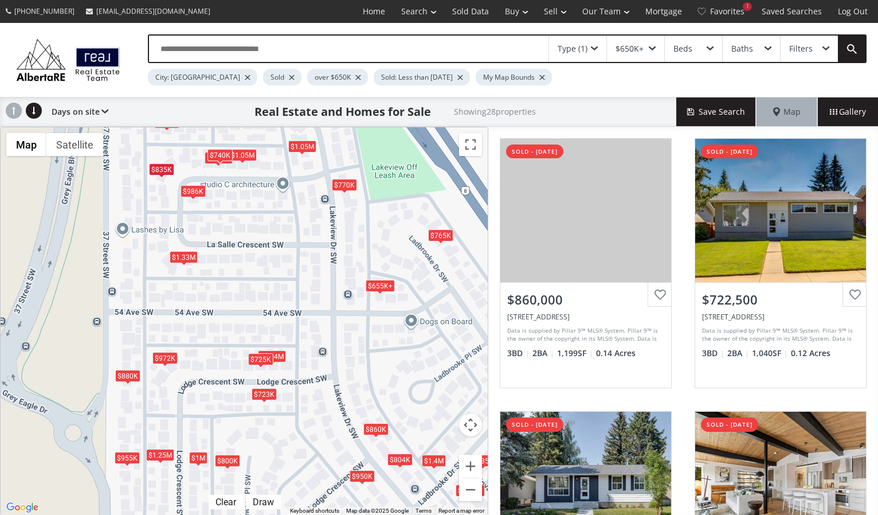
click at [217, 154] on div "$740K" at bounding box center [220, 155] width 25 height 12
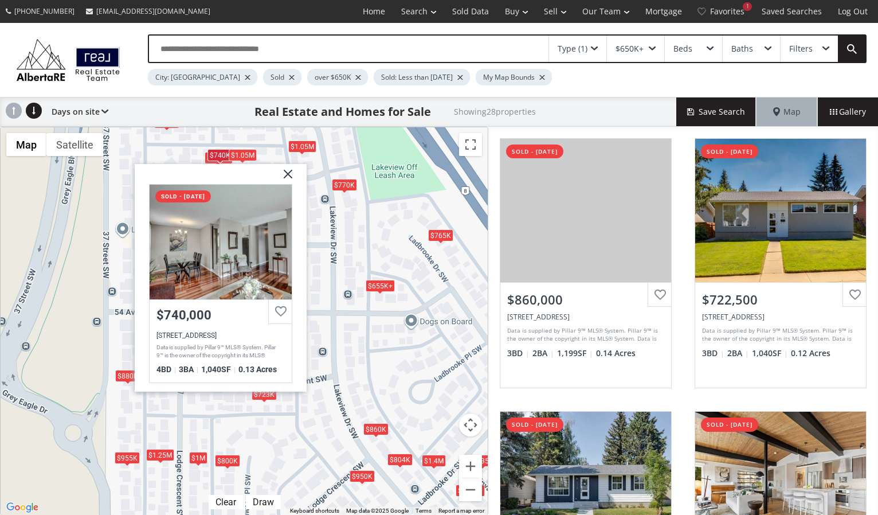
click at [242, 153] on div "$1.05M" at bounding box center [243, 155] width 28 height 12
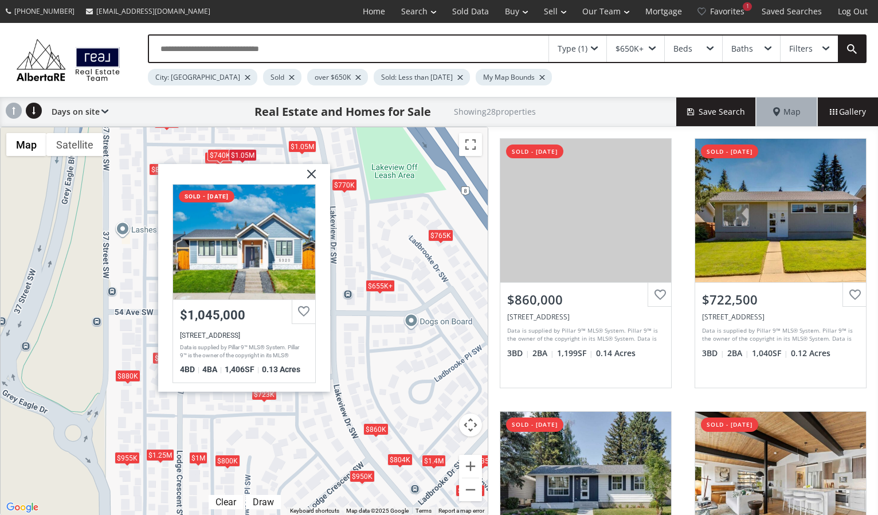
click at [201, 158] on div "To navigate, press the arrow keys. $860K $723K $1.02M $1.4M $986K $804K $955K $…" at bounding box center [244, 321] width 487 height 388
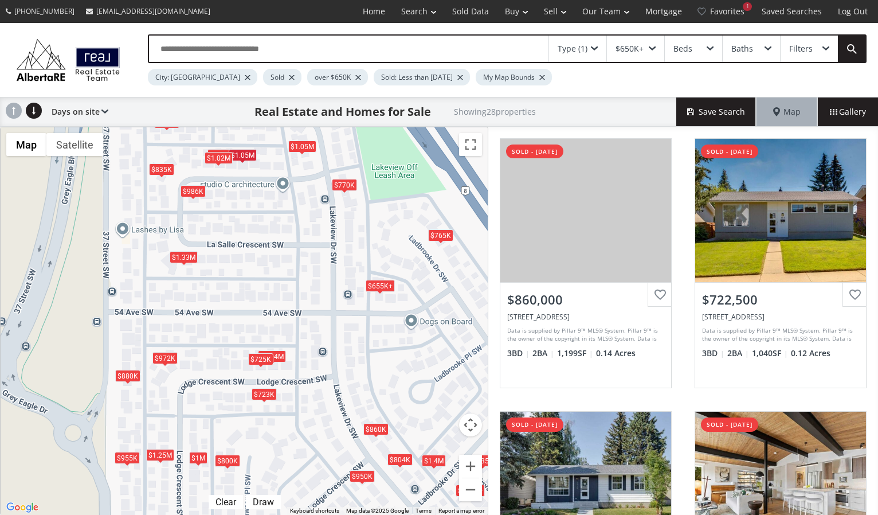
click at [208, 161] on div "$1.02M" at bounding box center [219, 158] width 28 height 12
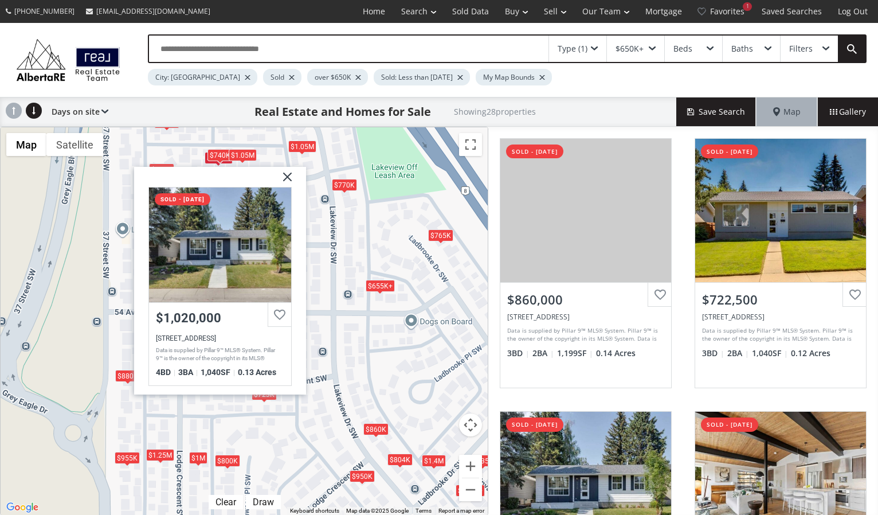
click at [299, 145] on div "$1.05M" at bounding box center [302, 146] width 28 height 12
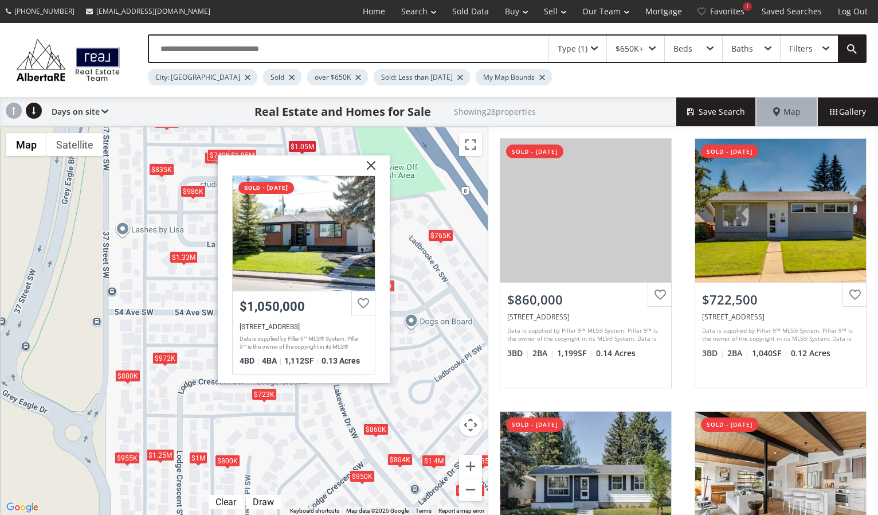
click at [407, 187] on div "To navigate, press the arrow keys. $860K $723K $1.02M $1.4M $986K $804K $955K $…" at bounding box center [244, 321] width 487 height 388
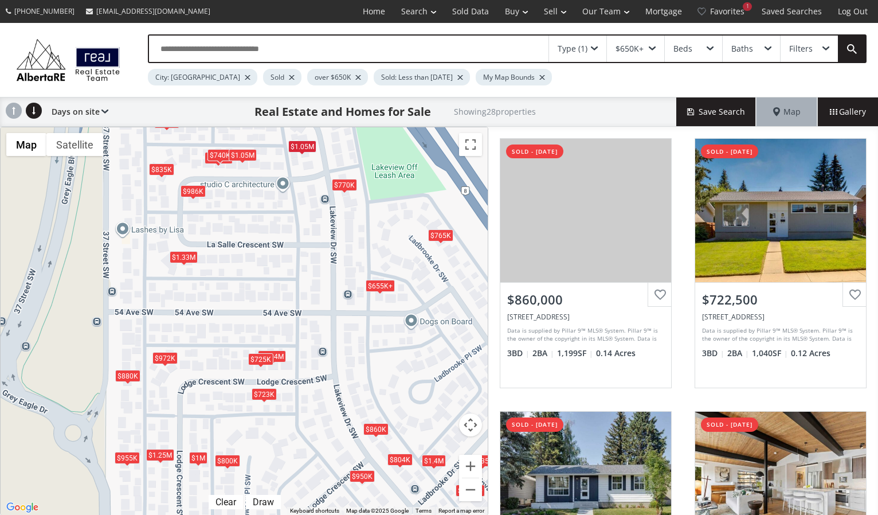
click at [193, 255] on div "$1.33M" at bounding box center [184, 257] width 28 height 12
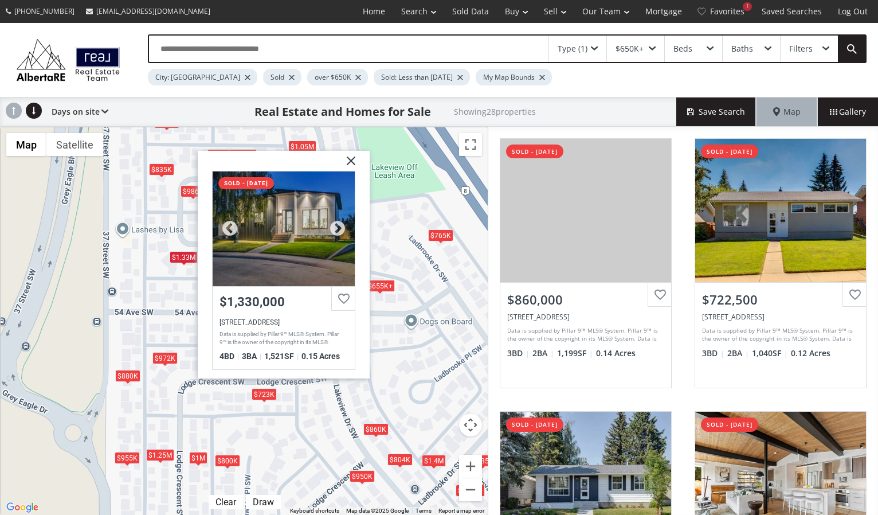
click at [244, 236] on div at bounding box center [284, 228] width 142 height 115
click at [351, 159] on img at bounding box center [347, 165] width 29 height 29
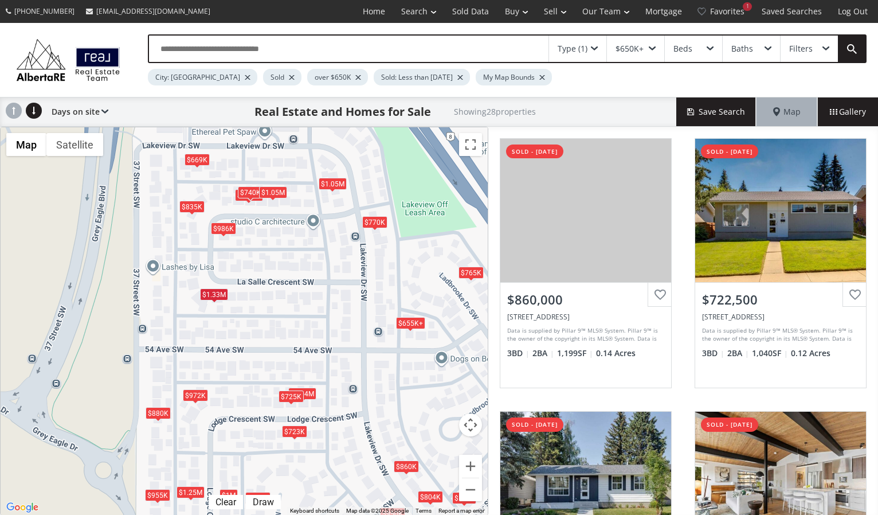
drag, startPoint x: 119, startPoint y: 192, endPoint x: 149, endPoint y: 230, distance: 48.6
click at [150, 230] on div "To navigate, press the arrow keys. $860K $723K $1.02M $1.4M $986K $804K $955K $…" at bounding box center [244, 321] width 487 height 388
click at [197, 158] on div "$669K" at bounding box center [196, 159] width 25 height 12
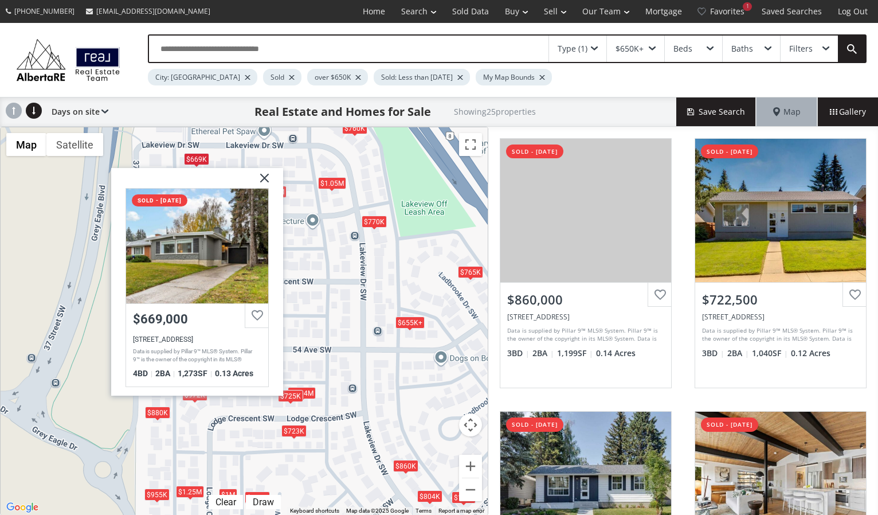
click at [151, 161] on div "To navigate, press the arrow keys. $860K $723K $1.02M $1.4M $760K $986K $804K $…" at bounding box center [244, 321] width 487 height 388
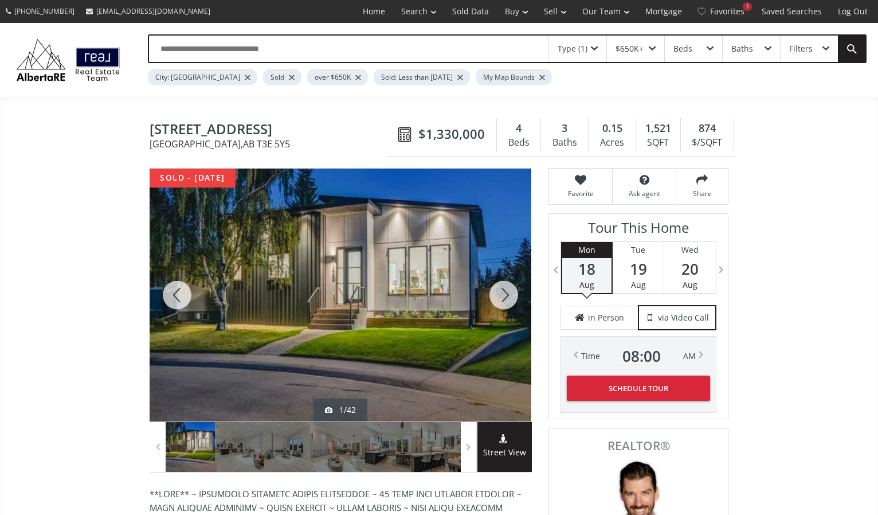
click at [308, 243] on div at bounding box center [341, 295] width 382 height 253
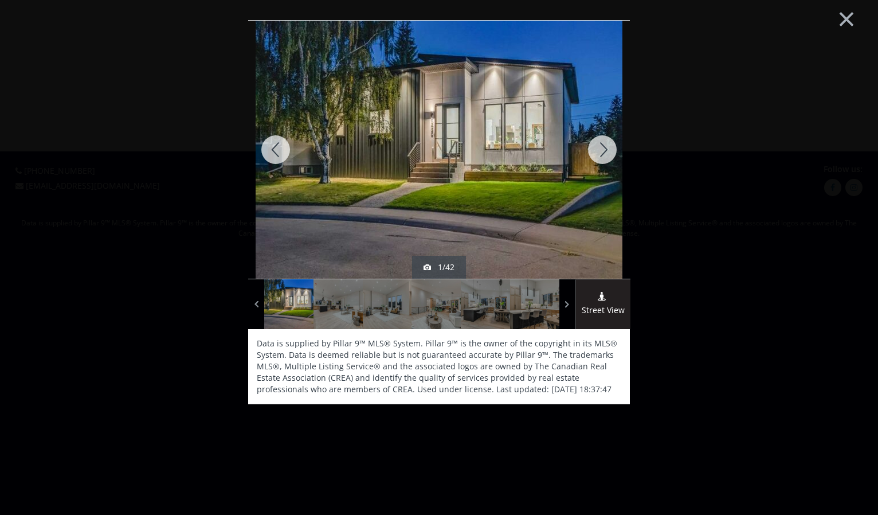
click at [599, 148] on div at bounding box center [602, 150] width 55 height 258
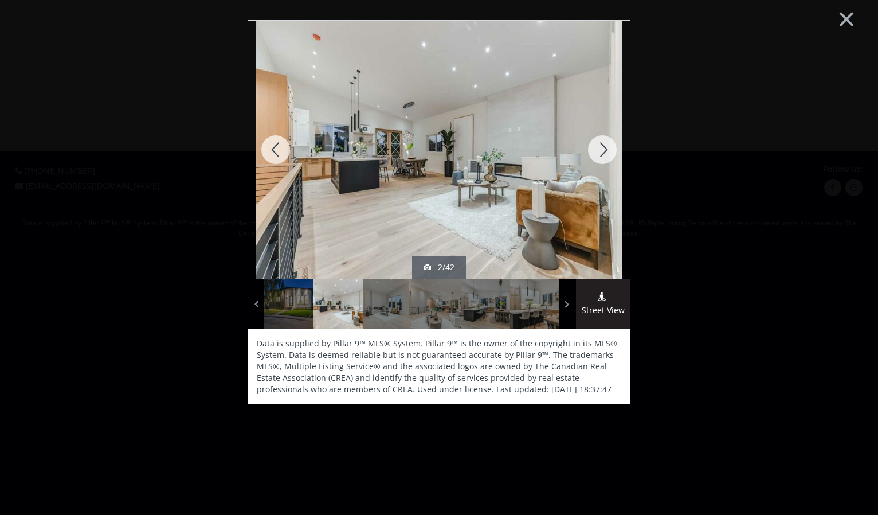
click at [599, 148] on div at bounding box center [602, 150] width 55 height 258
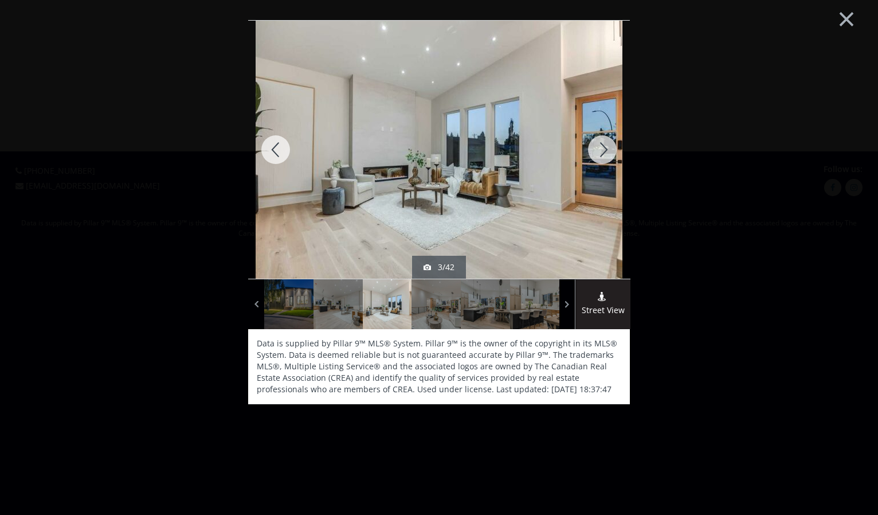
click at [600, 144] on div at bounding box center [602, 150] width 55 height 258
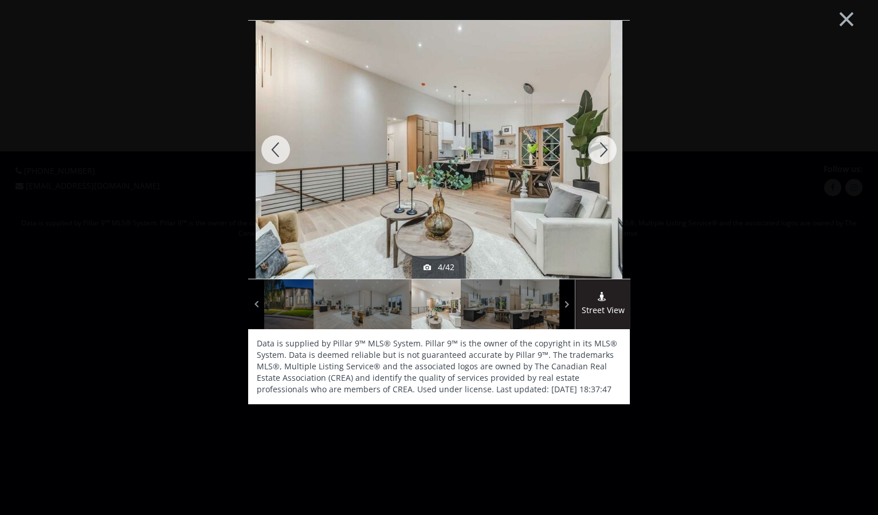
click at [600, 144] on div at bounding box center [602, 150] width 55 height 258
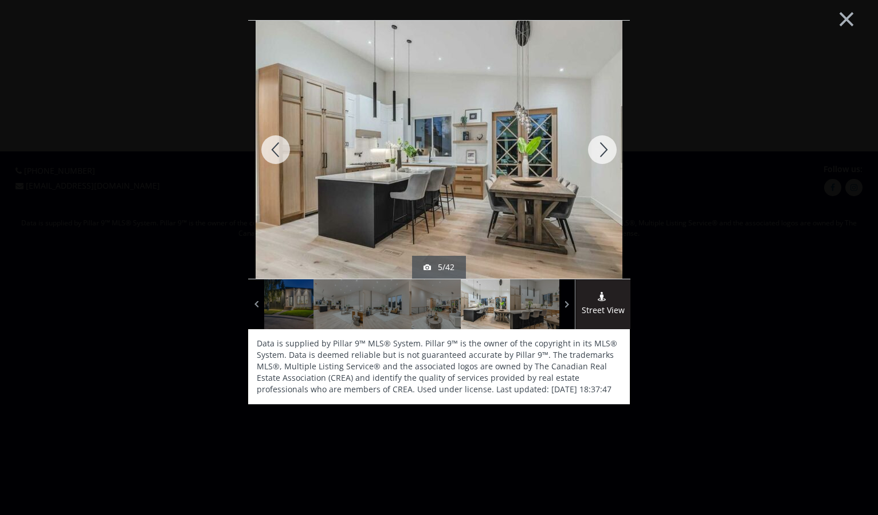
click at [600, 144] on div at bounding box center [602, 150] width 55 height 258
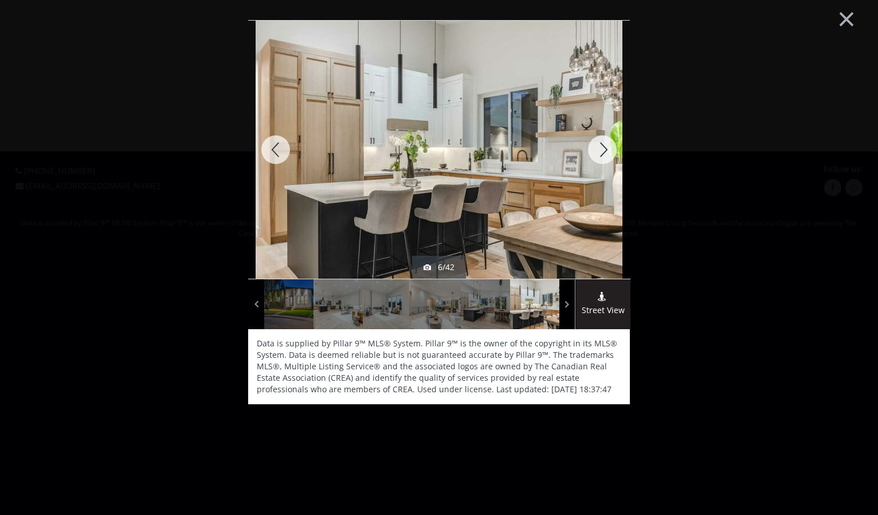
click at [600, 144] on div at bounding box center [602, 150] width 55 height 258
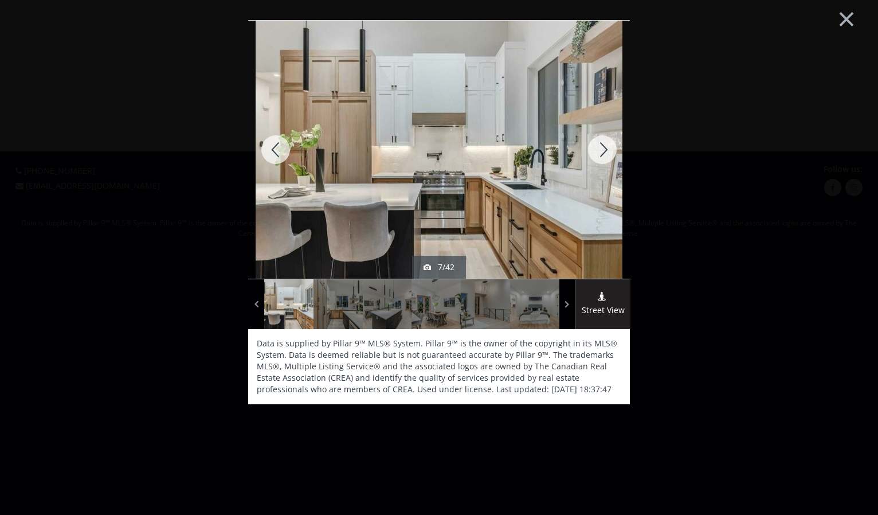
click at [600, 144] on div at bounding box center [602, 150] width 55 height 258
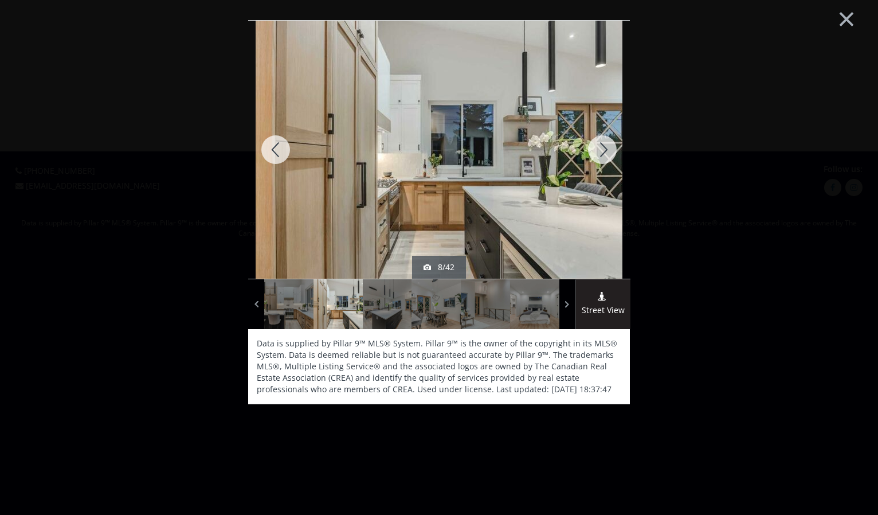
click at [600, 144] on div at bounding box center [602, 150] width 55 height 258
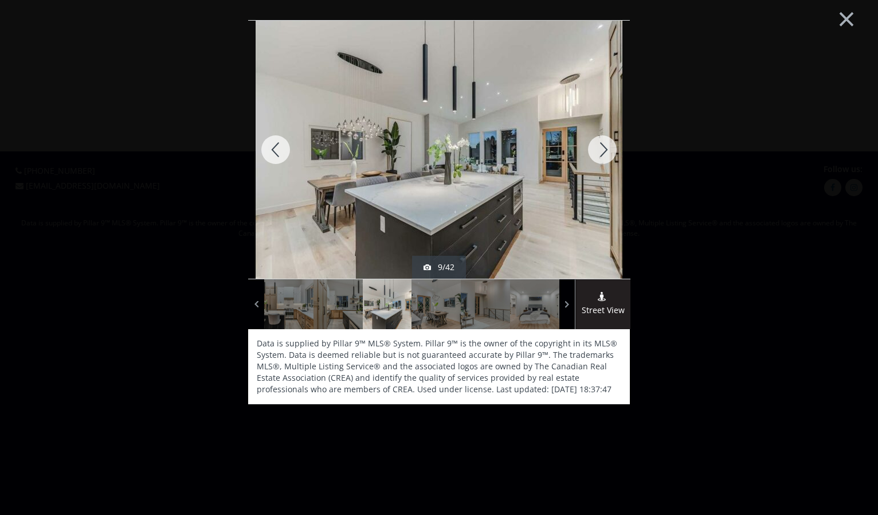
click at [600, 144] on div at bounding box center [602, 150] width 55 height 258
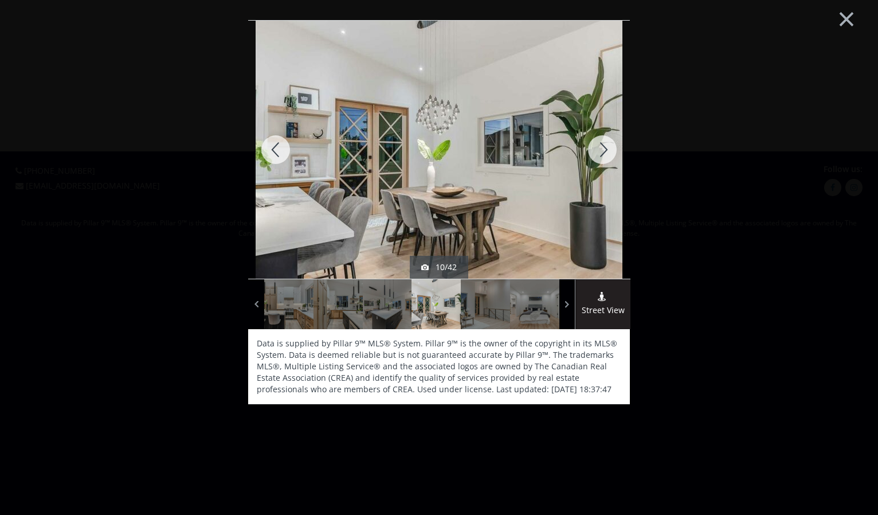
click at [600, 144] on div at bounding box center [602, 150] width 55 height 258
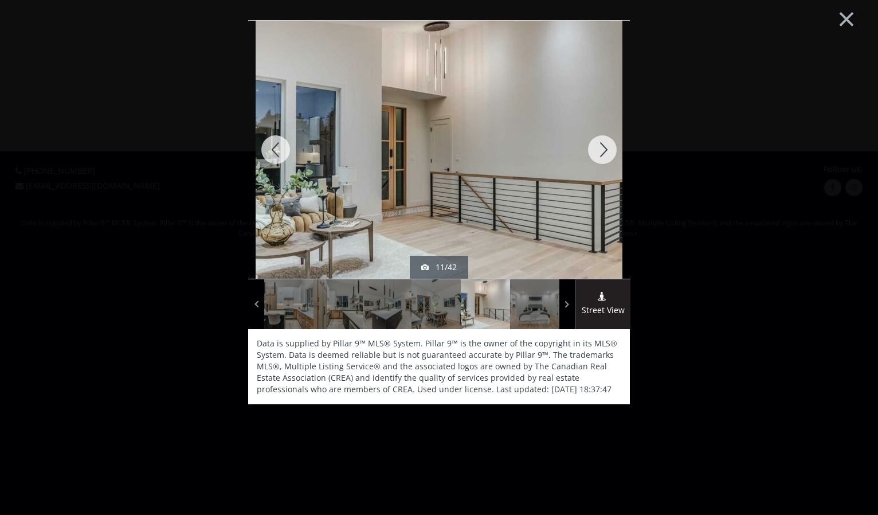
click at [600, 144] on div at bounding box center [602, 150] width 55 height 258
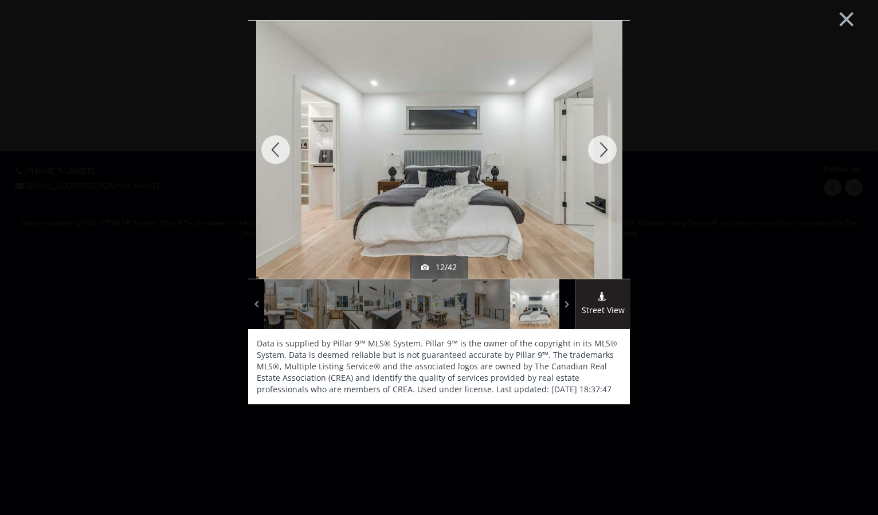
click at [600, 144] on div at bounding box center [602, 150] width 55 height 258
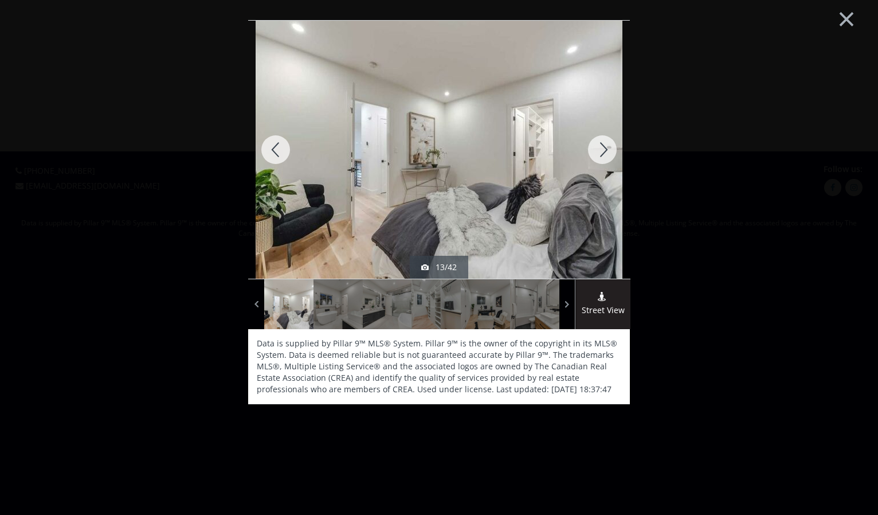
click at [600, 144] on div at bounding box center [602, 150] width 55 height 258
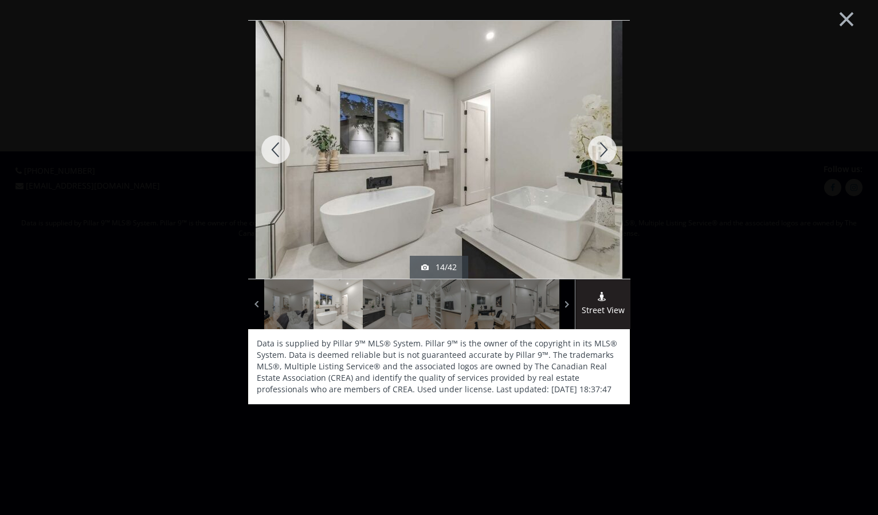
click at [600, 144] on div at bounding box center [602, 150] width 55 height 258
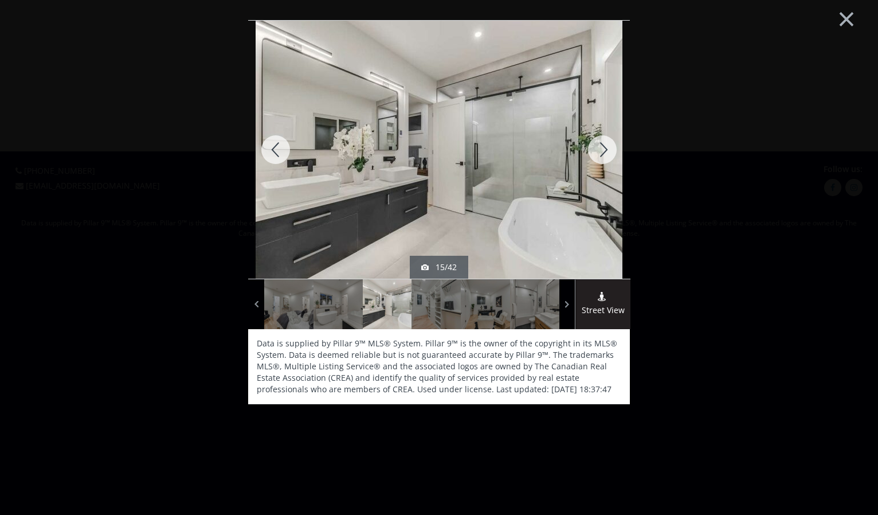
click at [600, 144] on div at bounding box center [602, 150] width 55 height 258
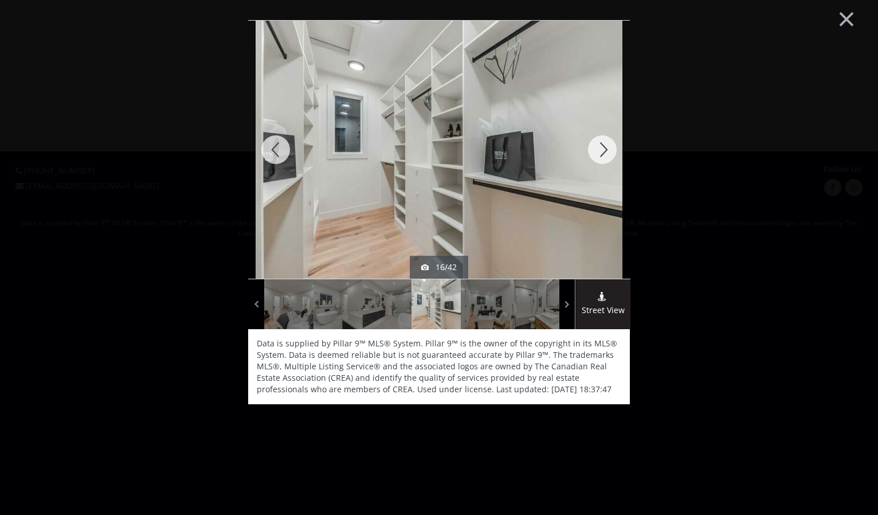
click at [600, 144] on div at bounding box center [602, 150] width 55 height 258
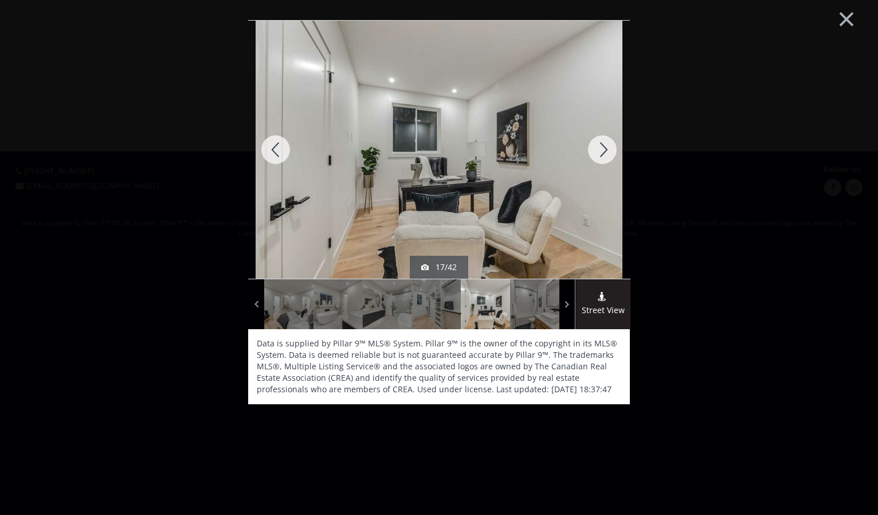
click at [600, 144] on div at bounding box center [602, 150] width 55 height 258
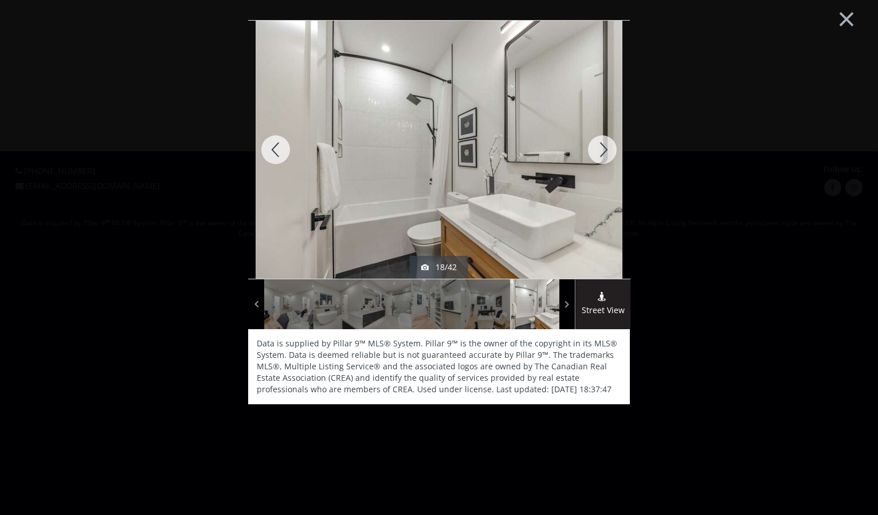
click at [600, 144] on div at bounding box center [602, 150] width 55 height 258
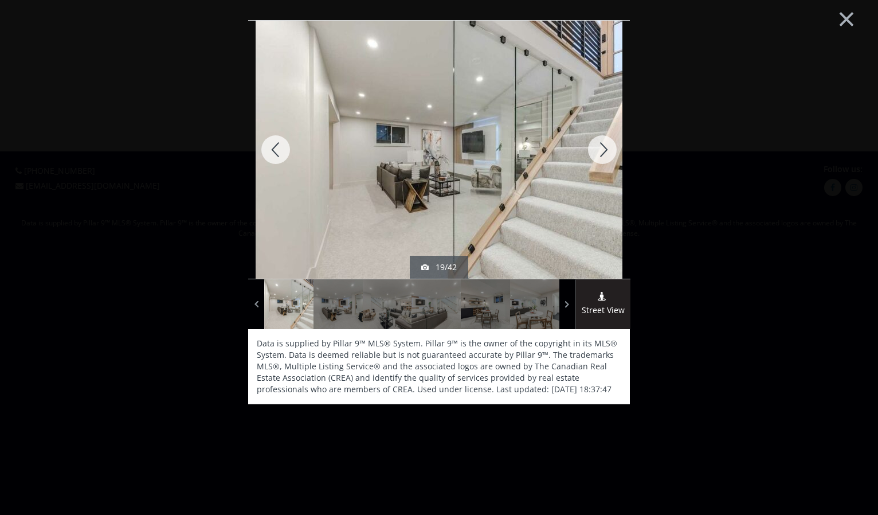
click at [600, 144] on div at bounding box center [602, 150] width 55 height 258
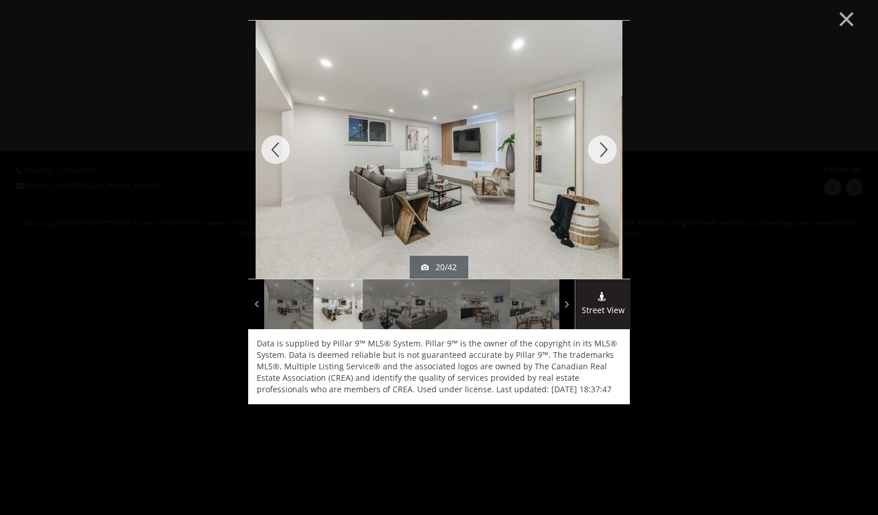
click at [600, 144] on div at bounding box center [602, 150] width 55 height 258
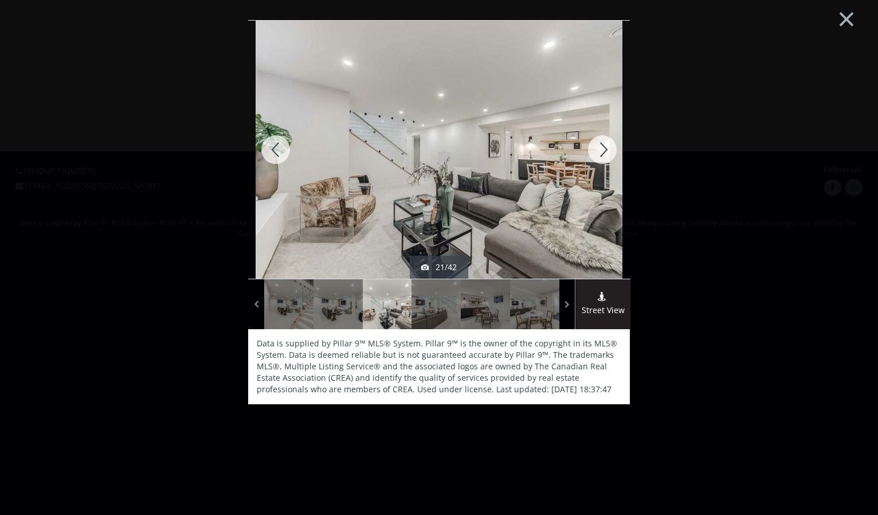
click at [600, 144] on div at bounding box center [602, 150] width 55 height 258
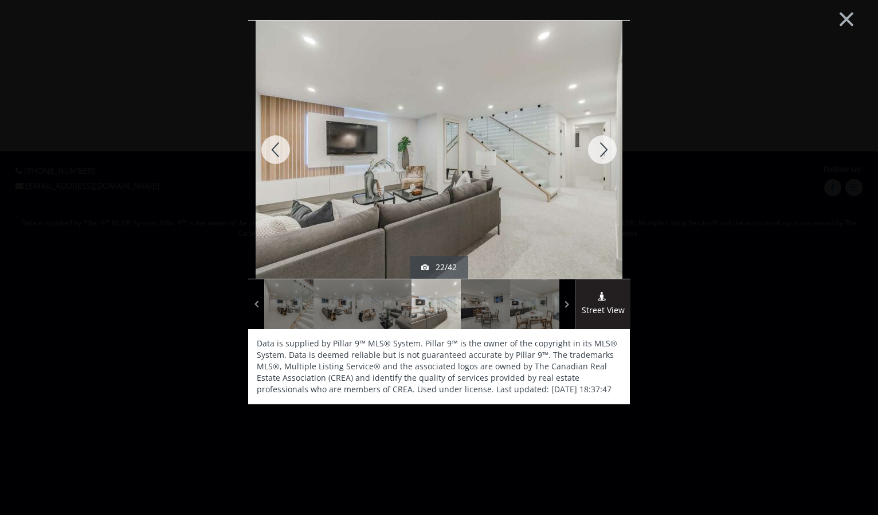
click at [600, 144] on div at bounding box center [602, 150] width 55 height 258
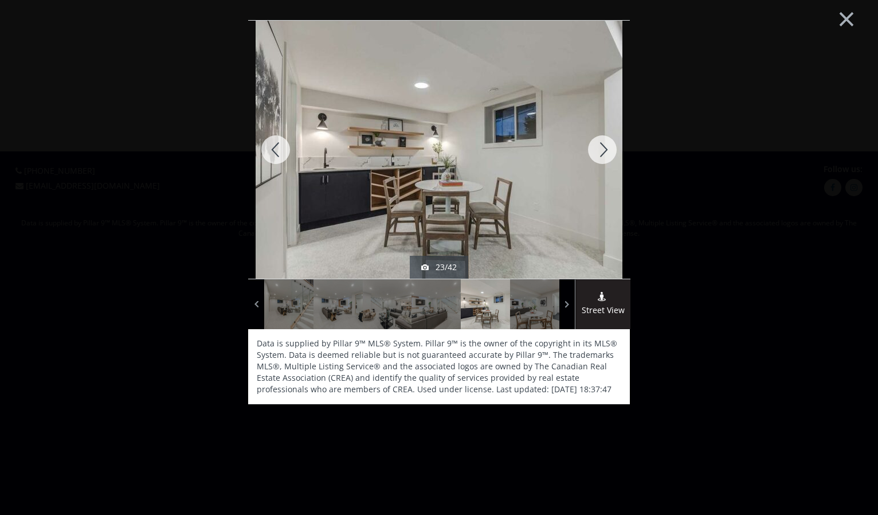
click at [600, 144] on div at bounding box center [602, 150] width 55 height 258
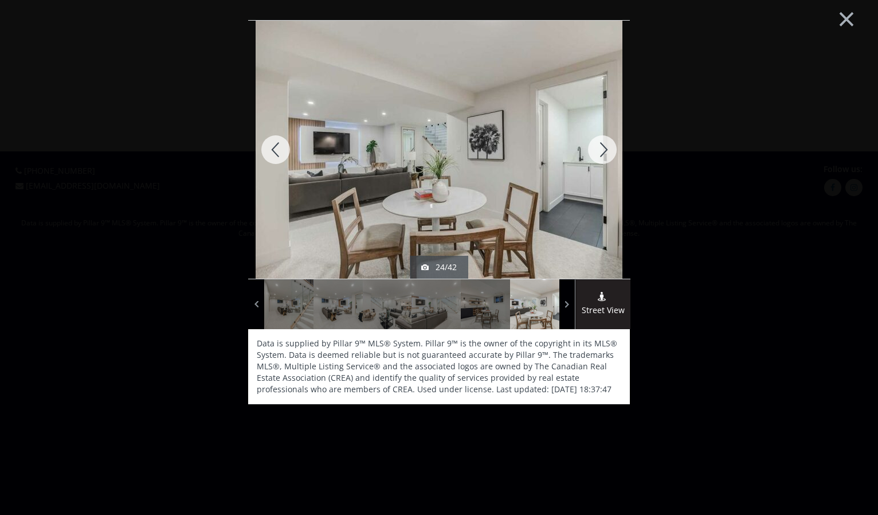
click at [600, 144] on div at bounding box center [602, 150] width 55 height 258
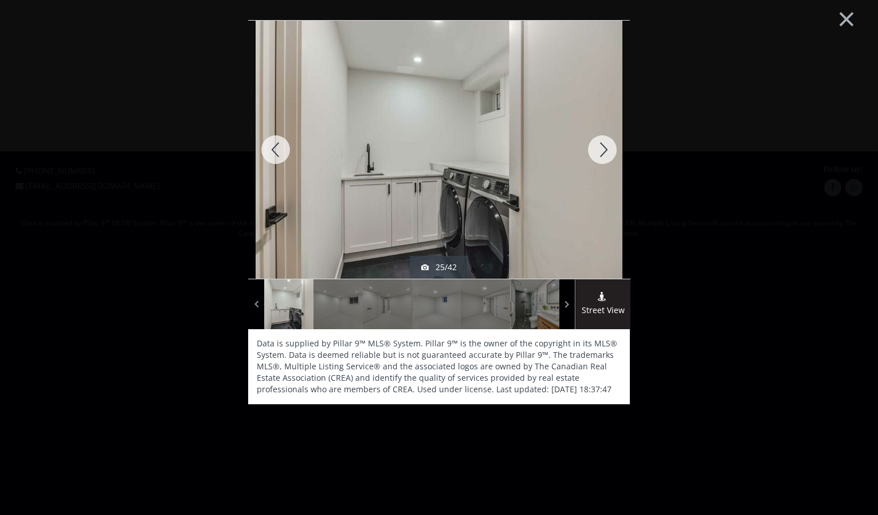
click at [600, 144] on div at bounding box center [602, 150] width 55 height 258
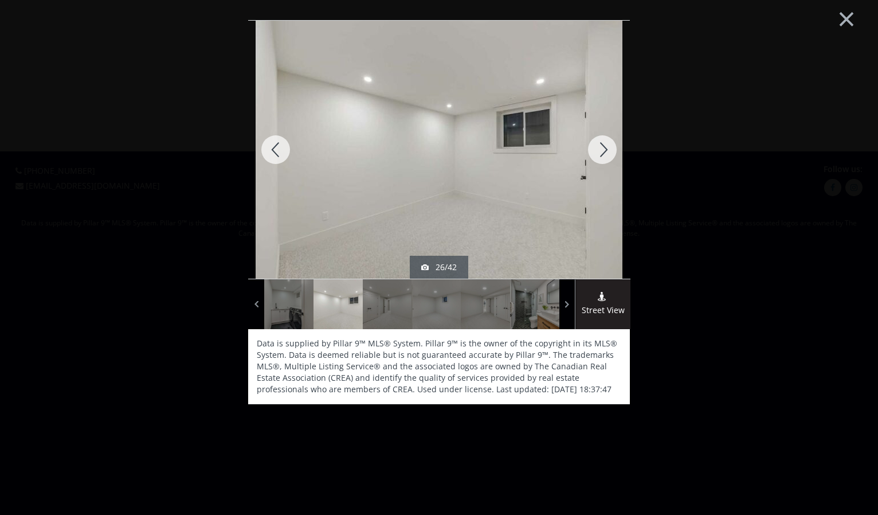
click at [600, 144] on div at bounding box center [602, 150] width 55 height 258
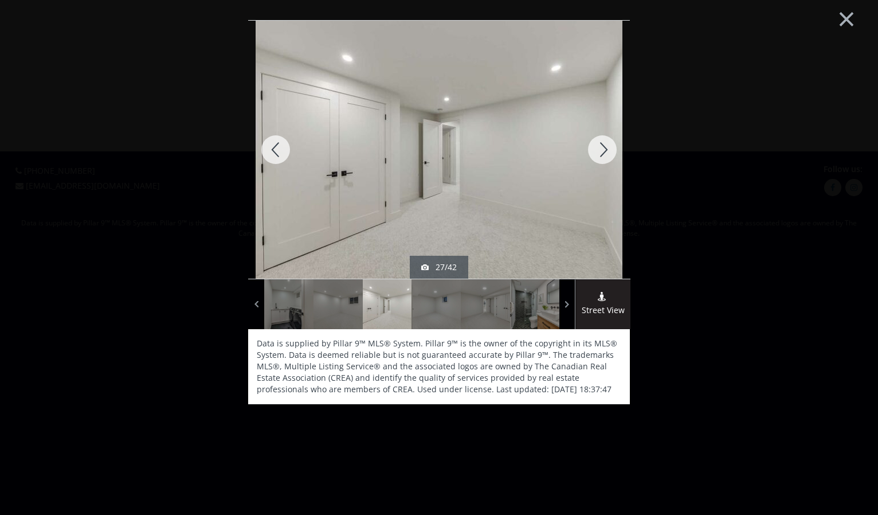
click at [600, 144] on div at bounding box center [602, 150] width 55 height 258
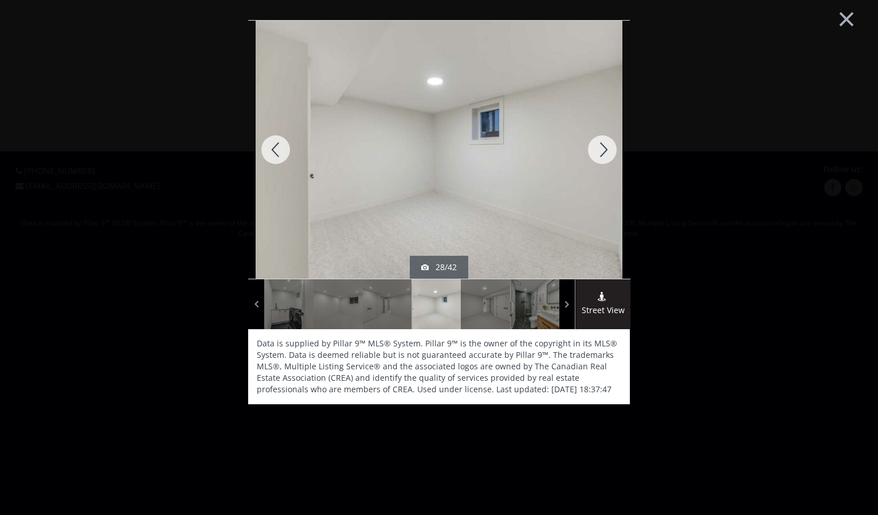
click at [600, 144] on div at bounding box center [602, 150] width 55 height 258
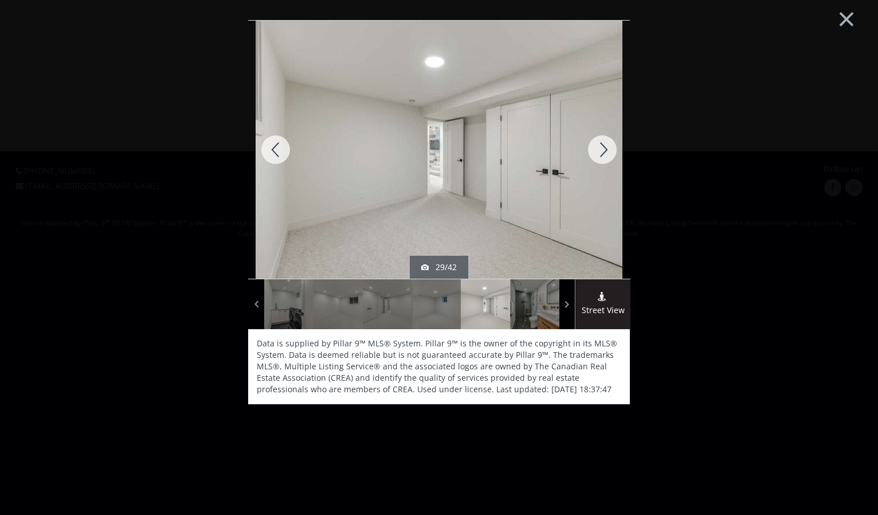
click at [600, 144] on div at bounding box center [602, 150] width 55 height 258
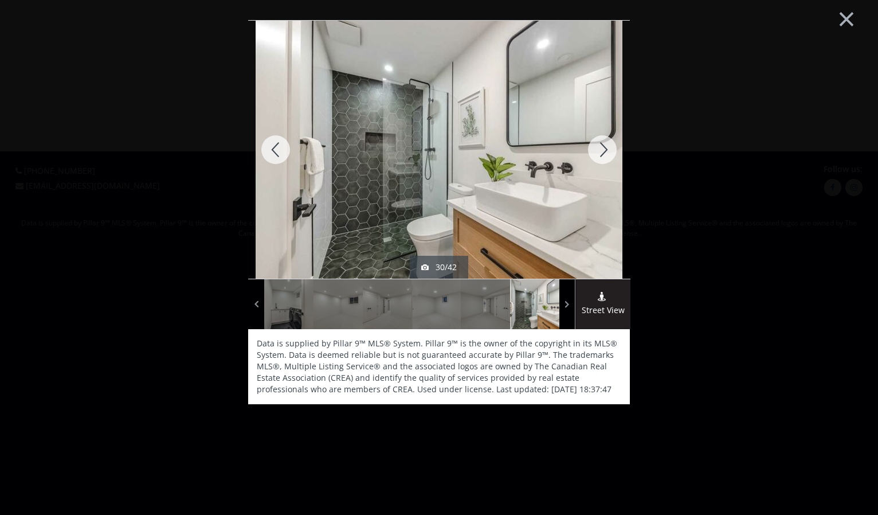
click at [600, 144] on div at bounding box center [602, 150] width 55 height 258
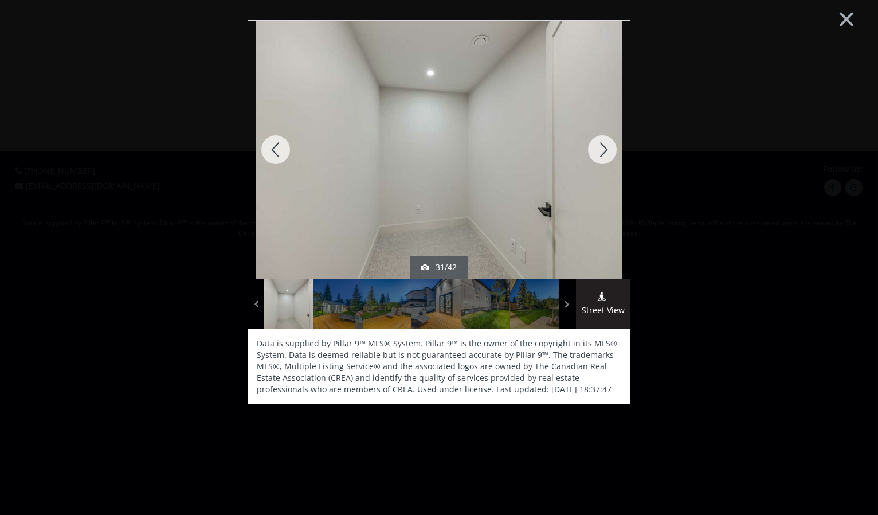
click at [600, 144] on div at bounding box center [602, 150] width 55 height 258
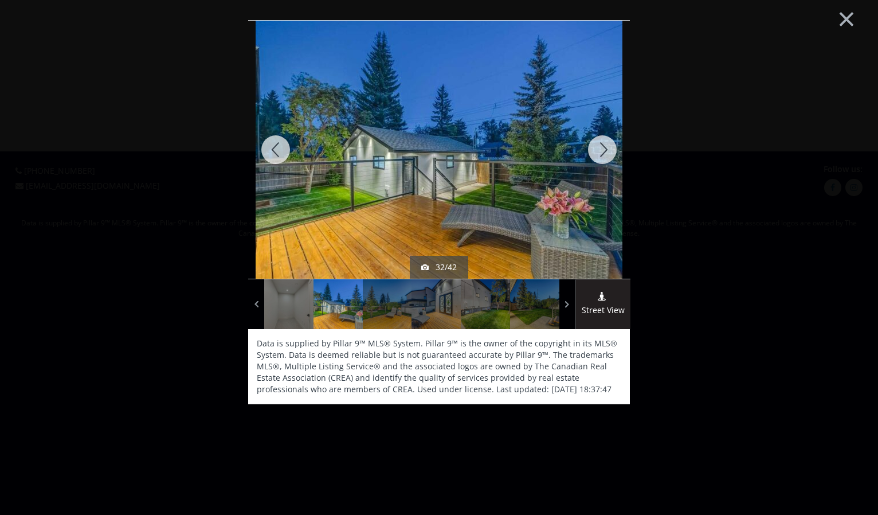
click at [600, 144] on div at bounding box center [602, 150] width 55 height 258
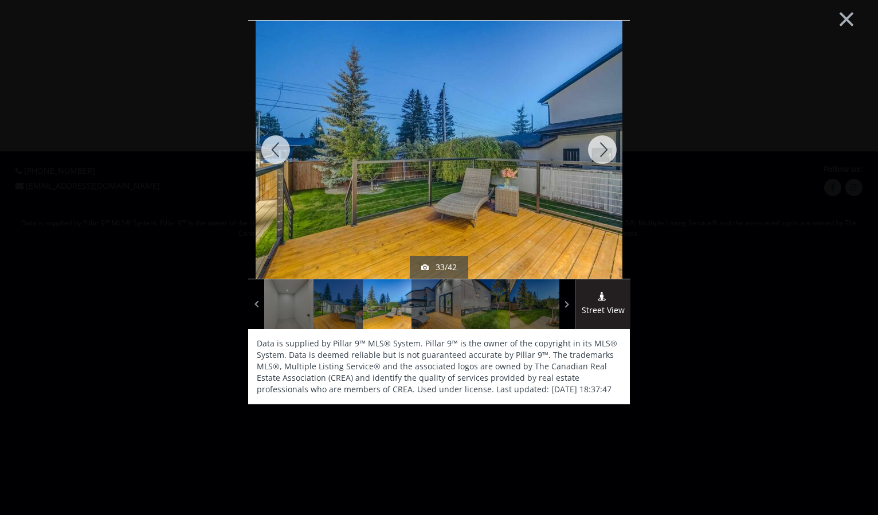
click at [600, 144] on div at bounding box center [602, 150] width 55 height 258
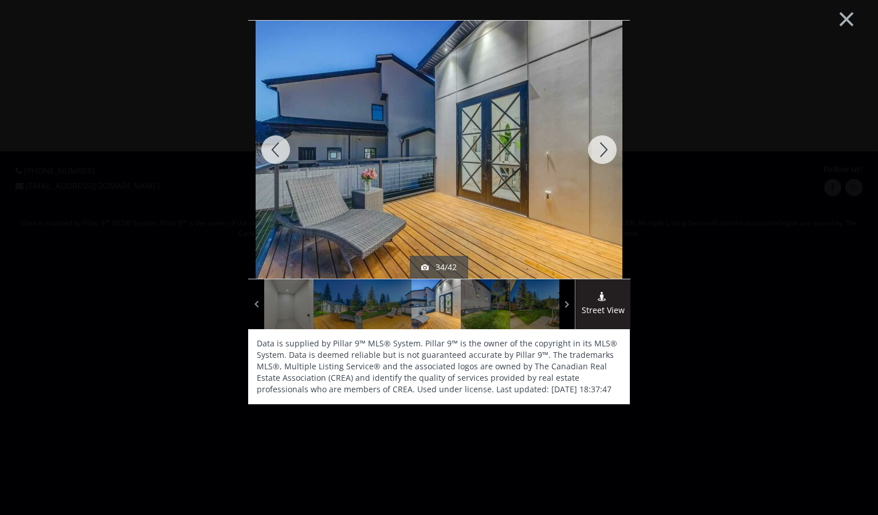
click at [600, 144] on div at bounding box center [602, 150] width 55 height 258
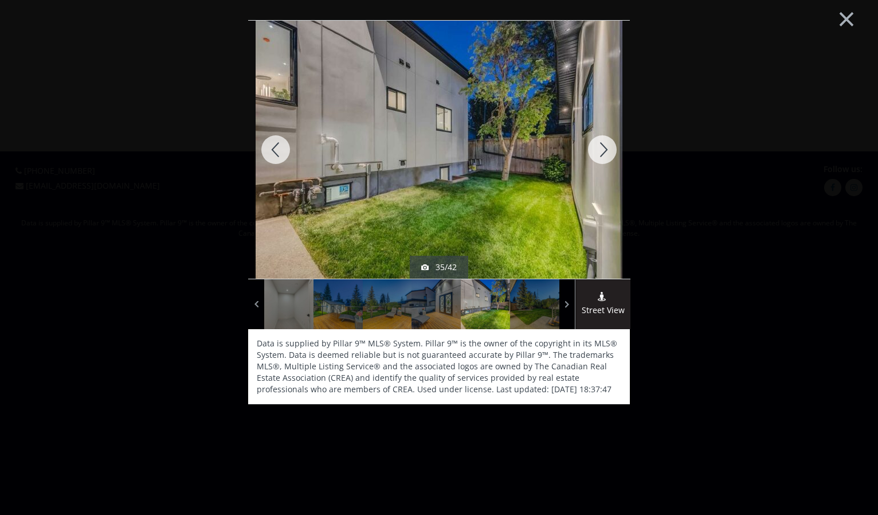
click at [600, 144] on div at bounding box center [602, 150] width 55 height 258
